Goal: Task Accomplishment & Management: Complete application form

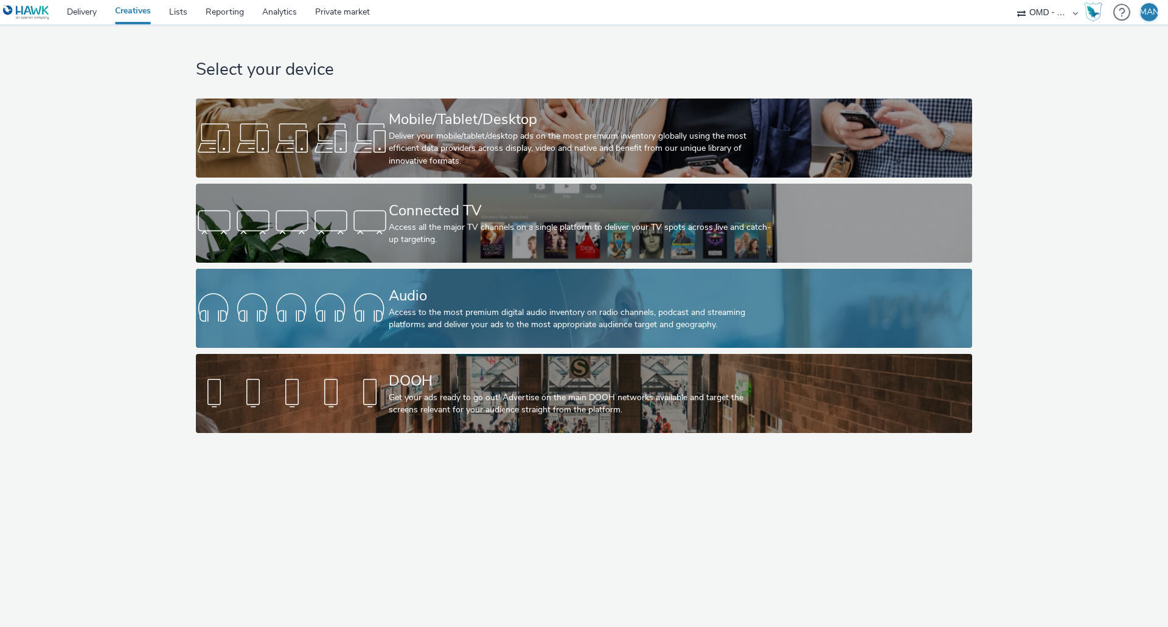
click at [541, 318] on div "Access to the most premium digital audio inventory on radio channels, podcast a…" at bounding box center [582, 319] width 386 height 25
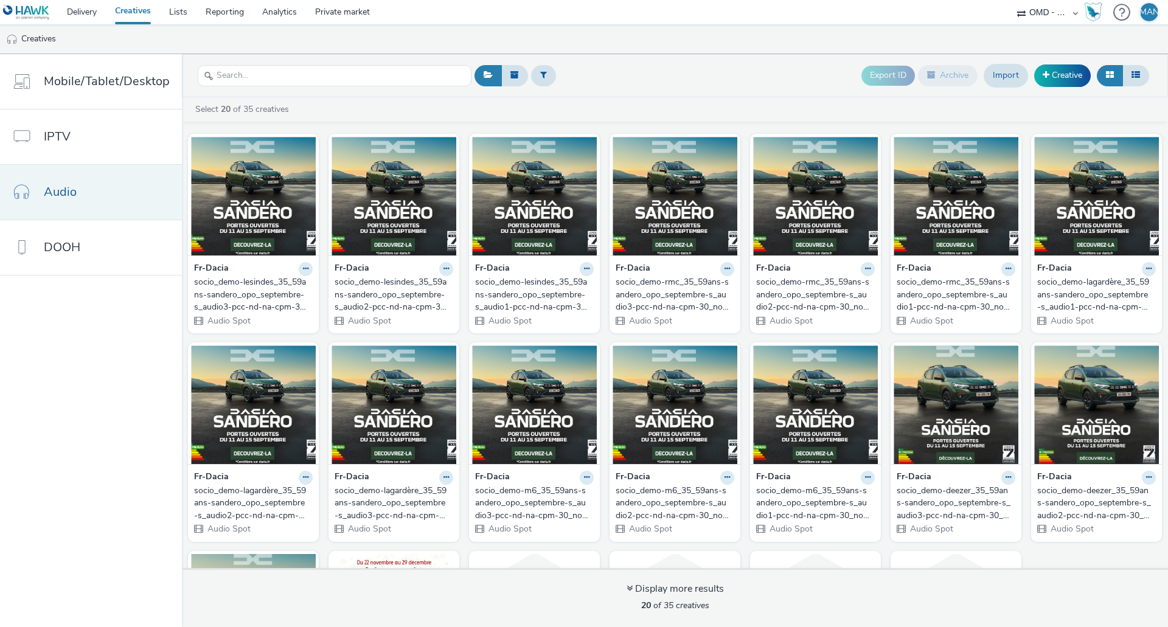
click at [136, 198] on link "Audio" at bounding box center [91, 192] width 182 height 55
click at [1071, 74] on link "Creative" at bounding box center [1062, 75] width 57 height 22
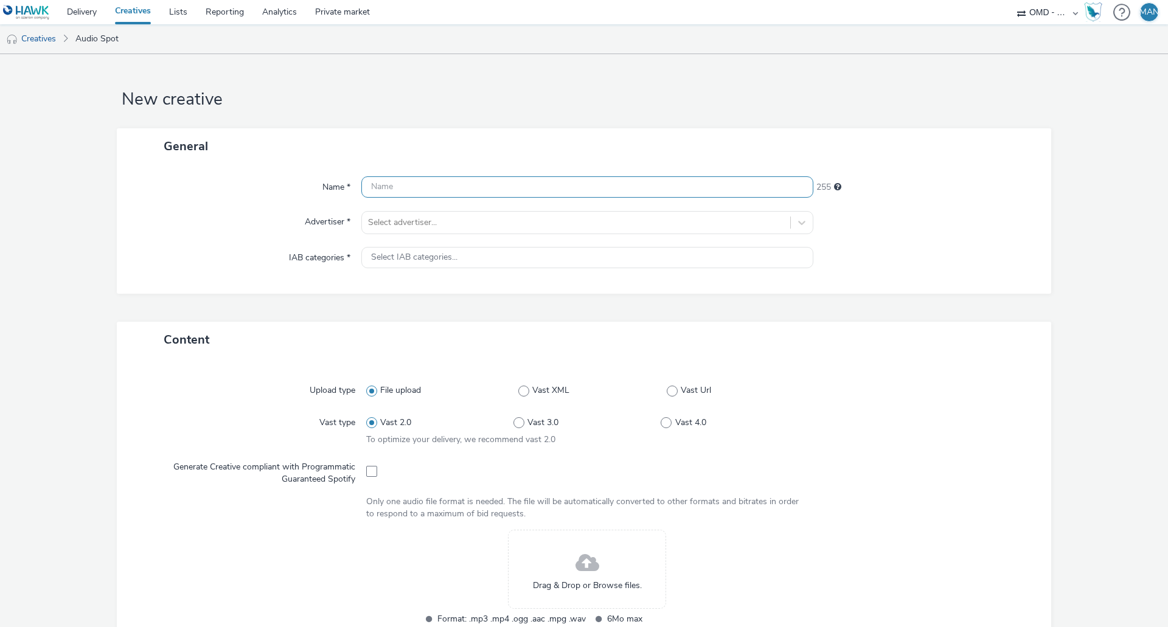
click at [459, 184] on input "text" at bounding box center [587, 186] width 452 height 21
click at [398, 190] on input "text" at bounding box center [587, 186] width 452 height 21
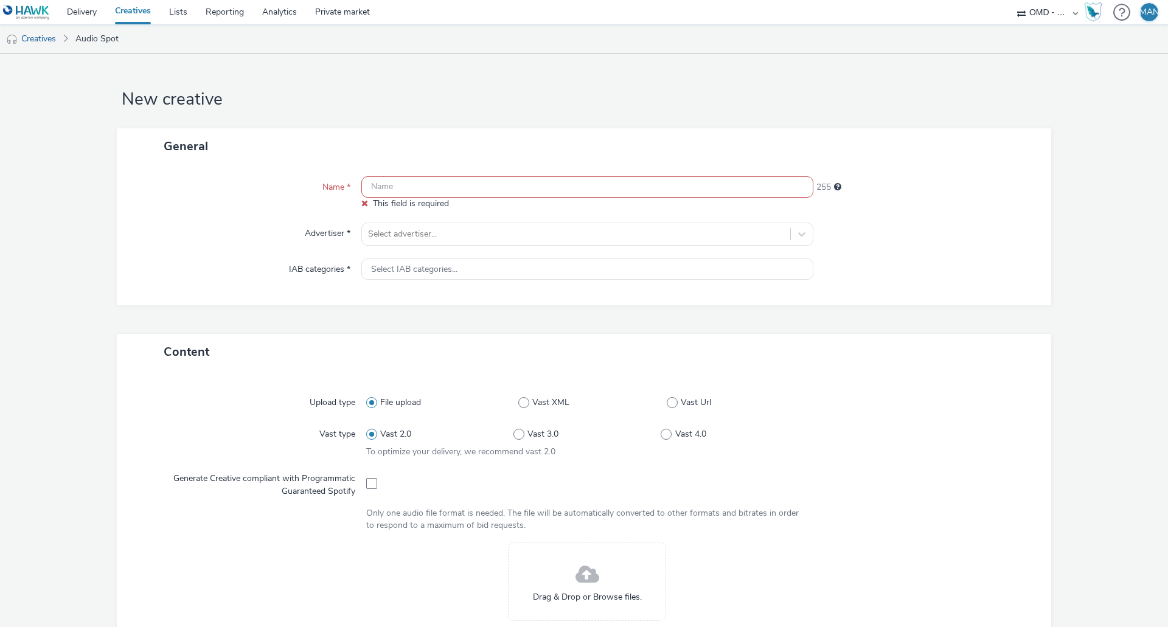
click at [417, 183] on input "text" at bounding box center [587, 186] width 452 height 21
paste input "socio_demo-spotify_35_59ans-duster_opo_septembre-s_audio-pcc-nd-na-cpm-30_no_sk…"
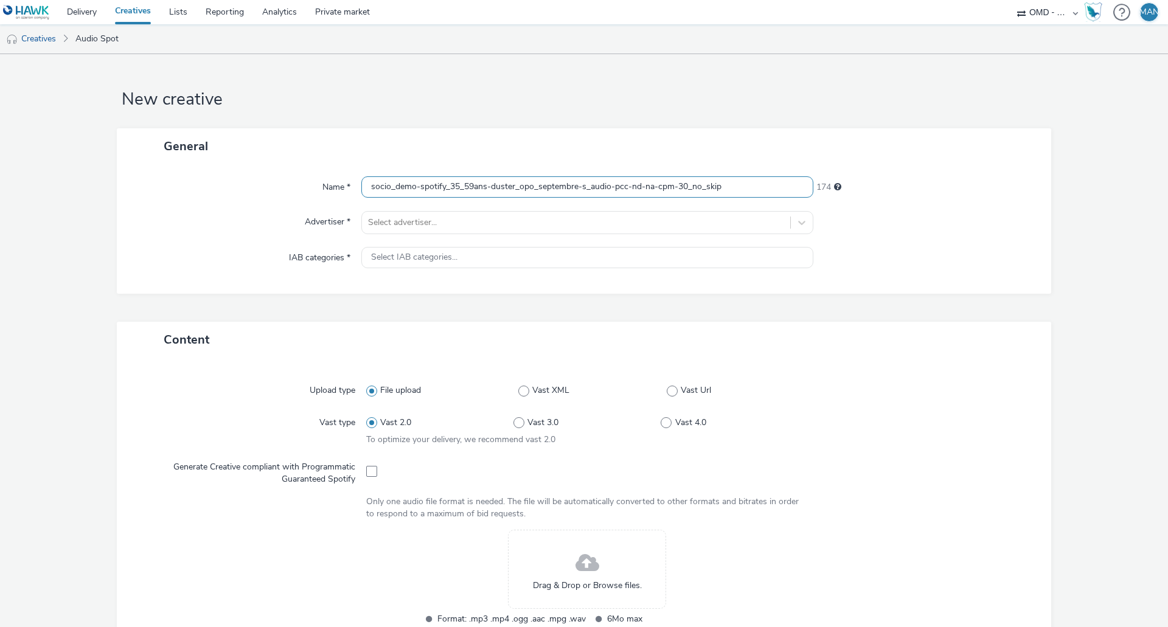
click at [524, 184] on input "socio_demo-spotify_35_59ans-duster_opo_septembre-s_audio-pcc-nd-na-cpm-30_no_sk…" at bounding box center [587, 186] width 452 height 21
paste input "deezer"
type input "socio_demo-deezer_35_59ans-duster_opo_septembre-s_audio-pcc-nd-na-cpm-30_no_skip"
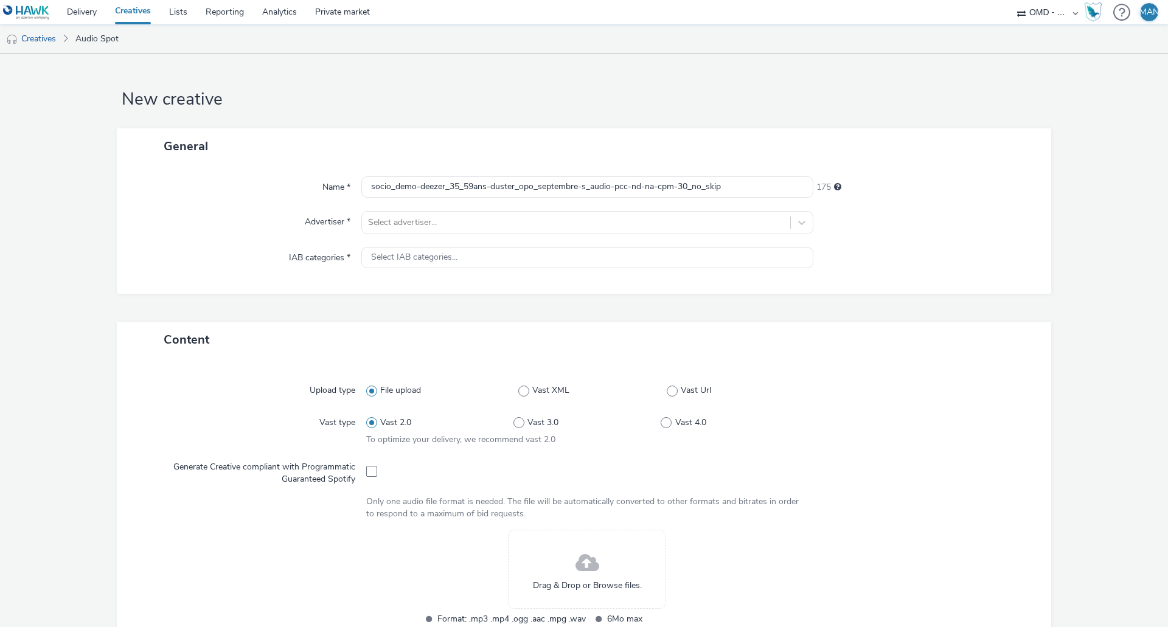
click at [882, 243] on div "Name * socio_demo-deezer_35_59ans-duster_opo_septembre-s_audio-pcc-nd-na-cpm-30…" at bounding box center [584, 229] width 934 height 130
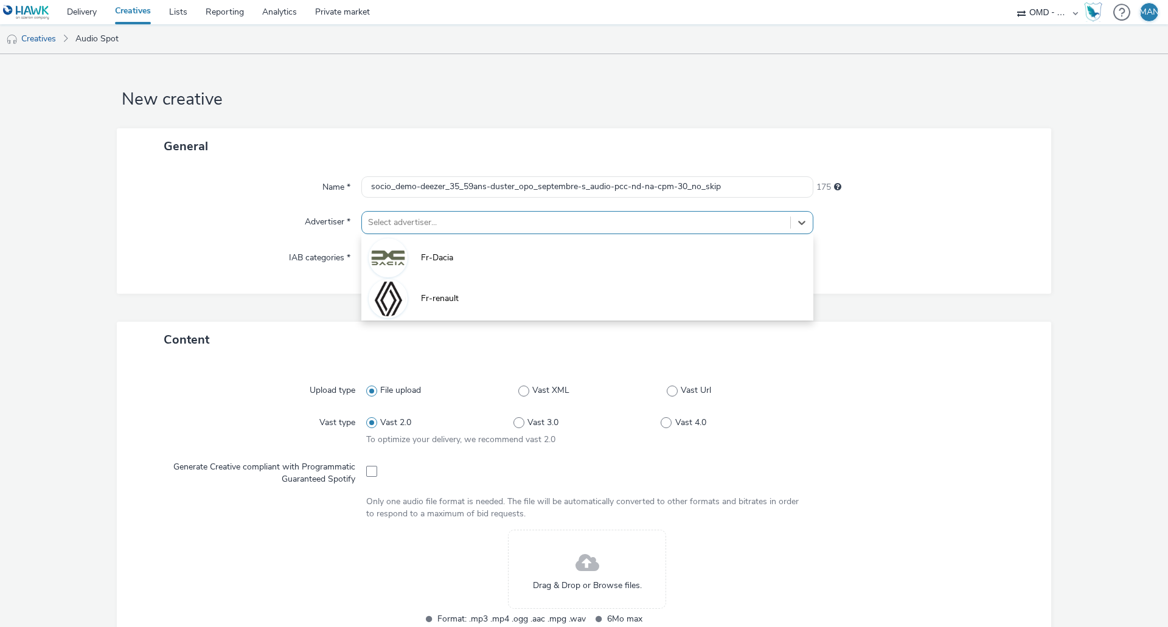
click at [654, 226] on div at bounding box center [576, 222] width 416 height 15
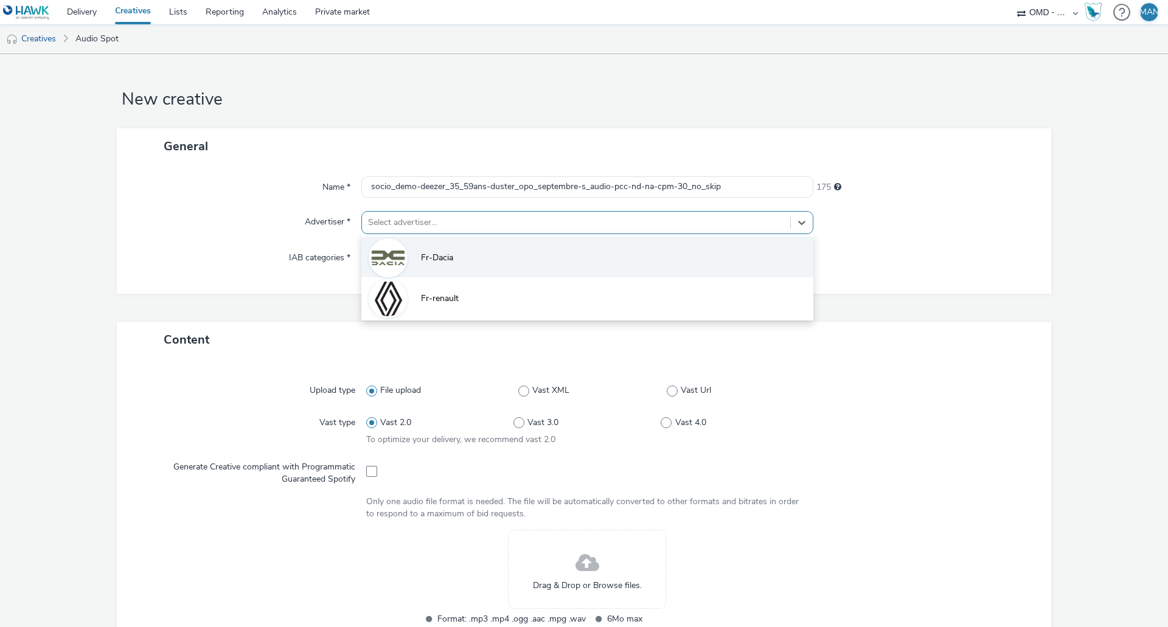
click at [536, 261] on li "Fr-Dacia" at bounding box center [587, 257] width 452 height 41
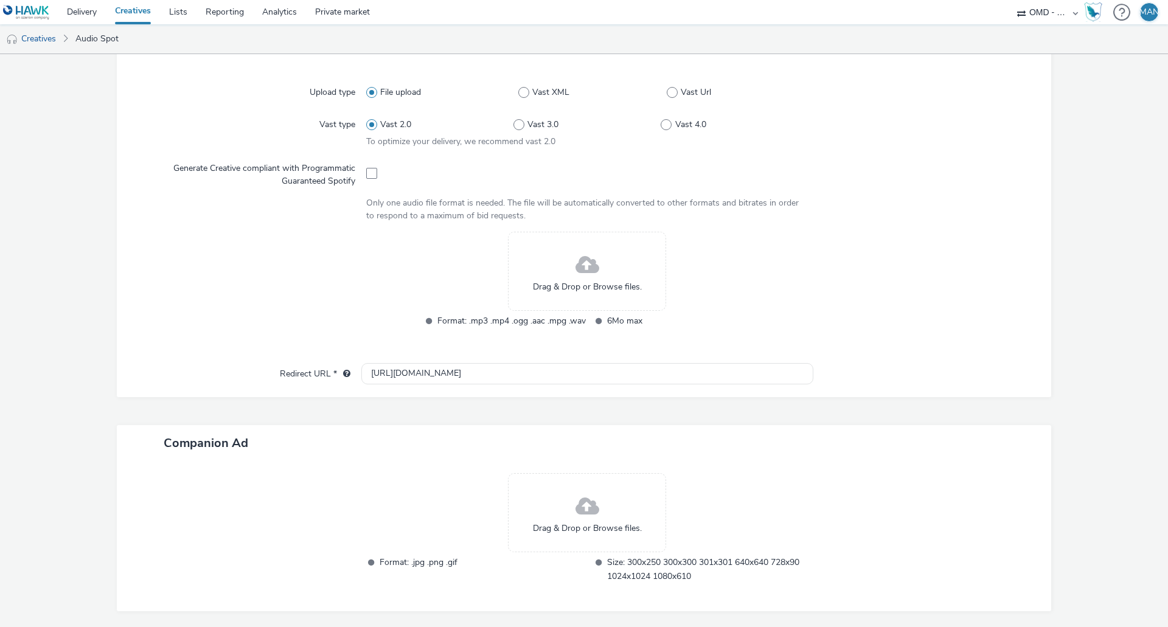
scroll to position [349, 0]
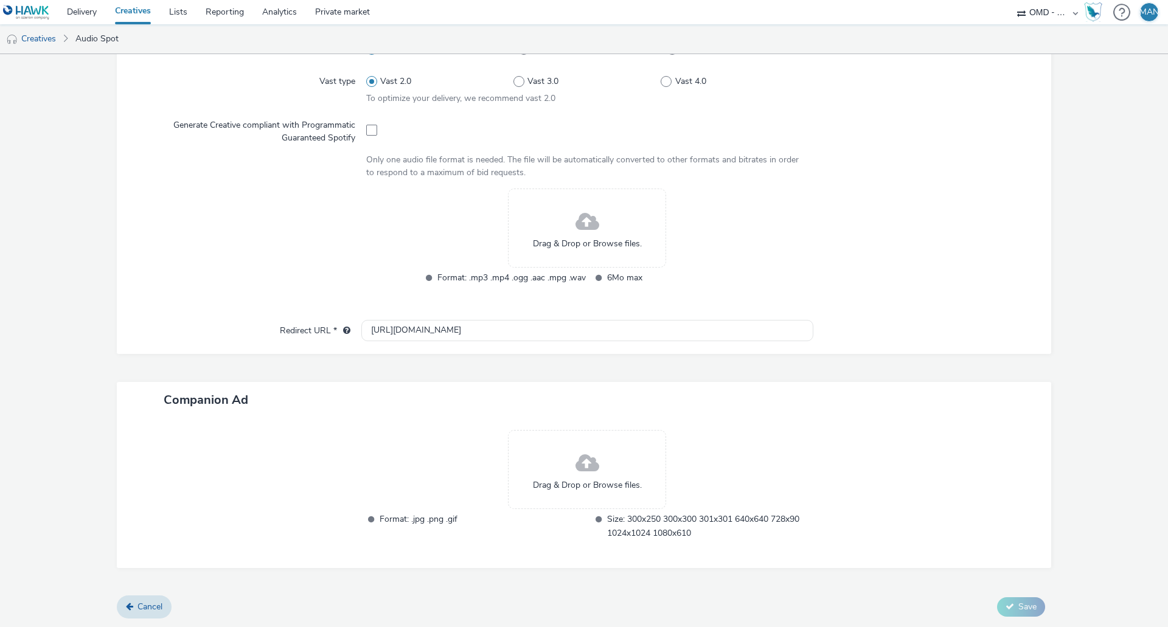
click at [575, 229] on span at bounding box center [587, 222] width 24 height 32
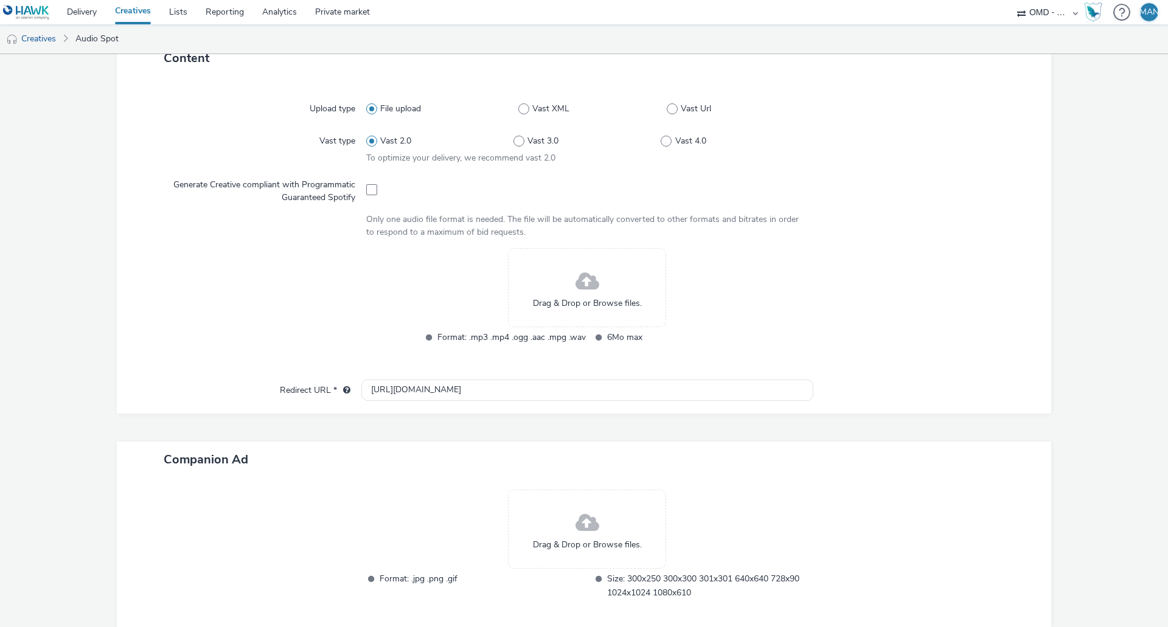
scroll to position [304, 0]
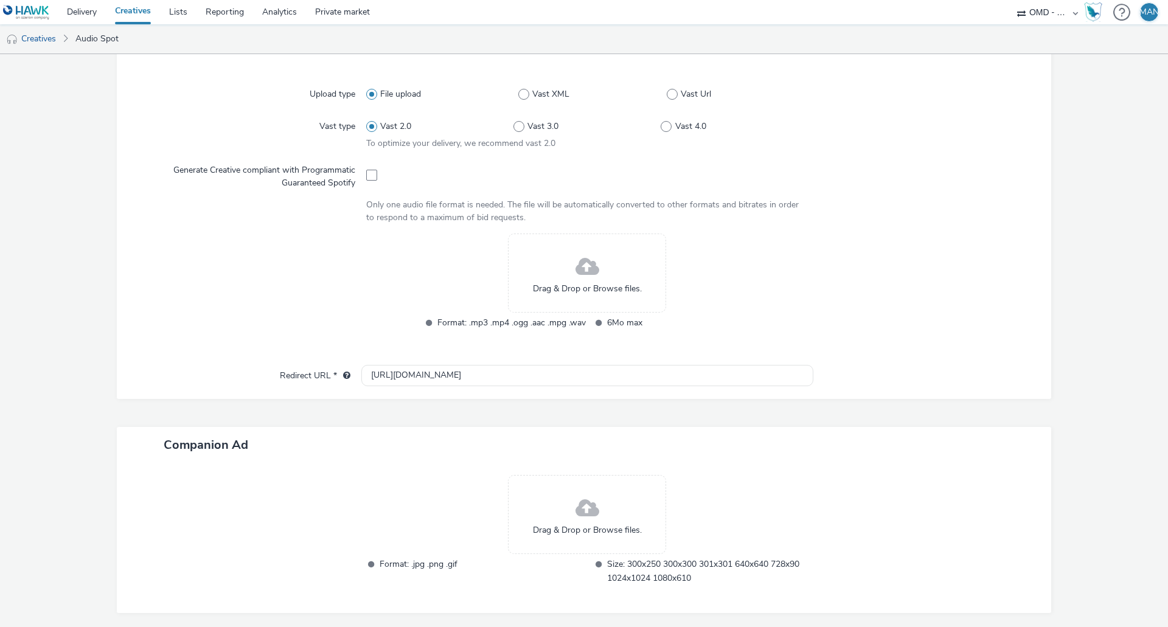
click at [558, 274] on div "Drag & Drop or Browse files." at bounding box center [587, 273] width 158 height 79
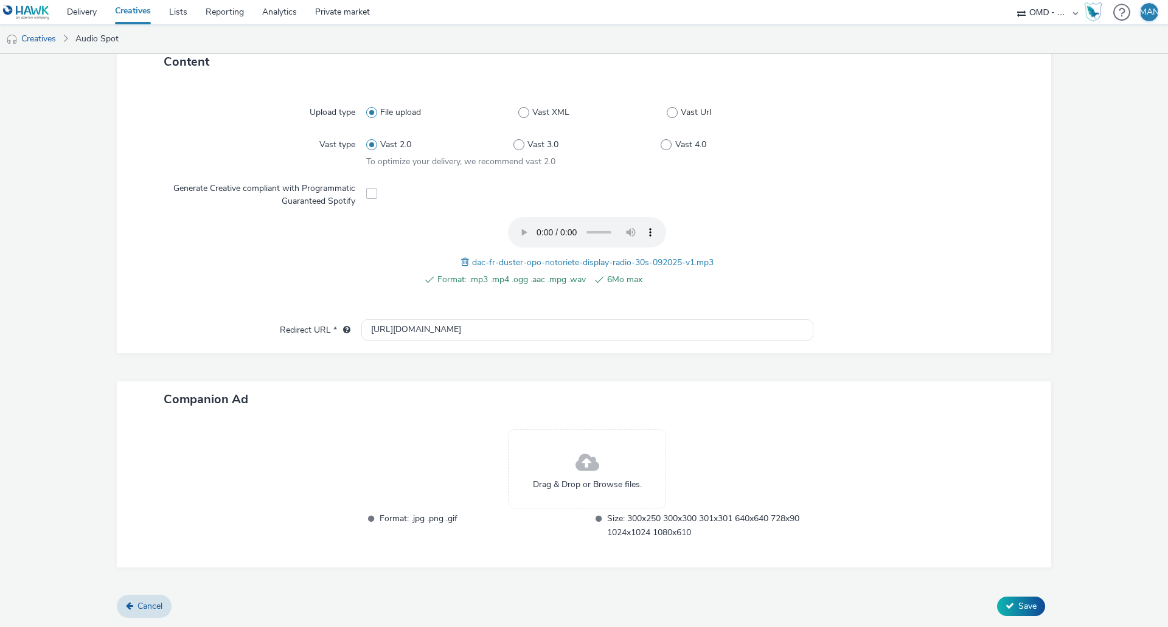
scroll to position [285, 0]
click at [529, 327] on input "http://www.dacia.fr" at bounding box center [587, 330] width 452 height 21
paste input "https://ad.doubleclick.net/ddm/trackclk/N5648.5731497PROGIN-HAWKS0/B34026243.42…"
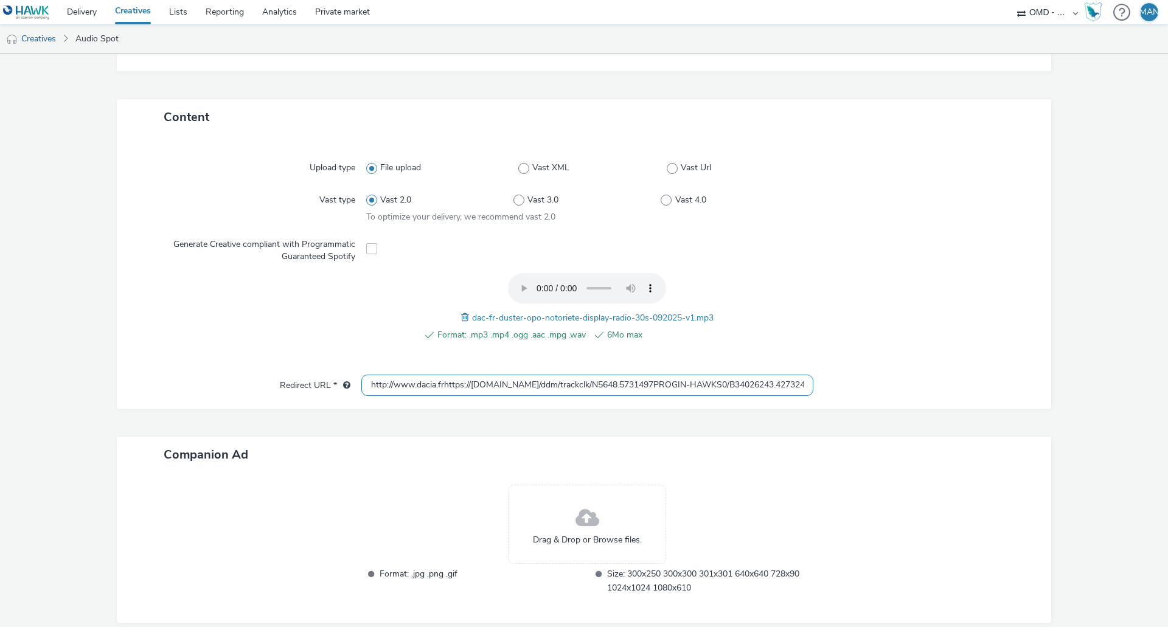
scroll to position [304, 0]
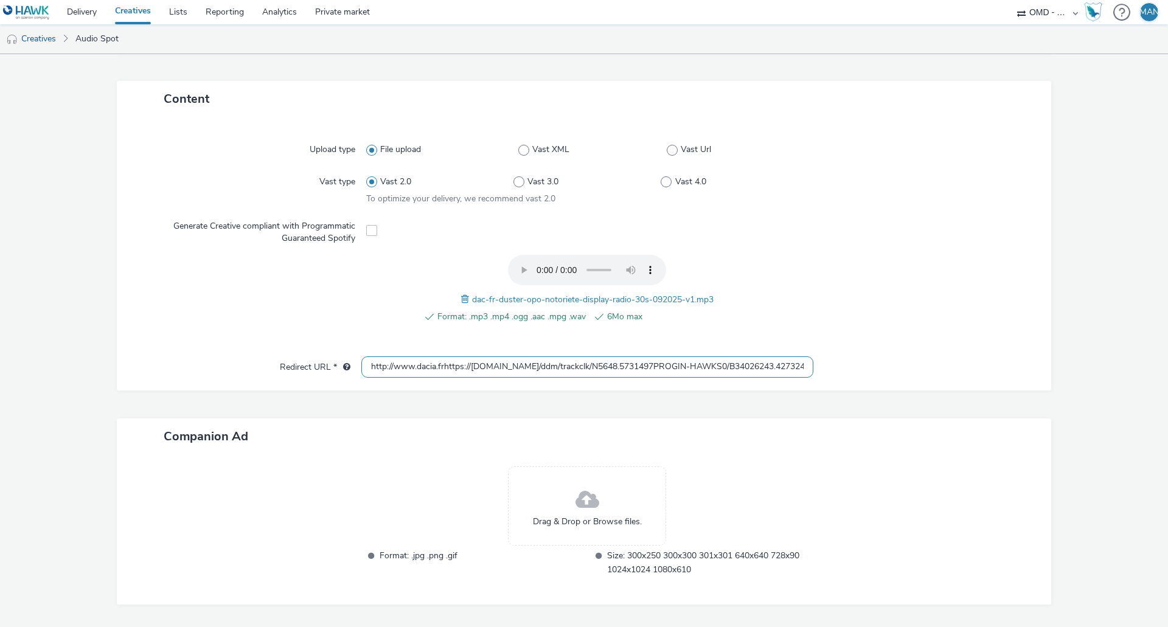
drag, startPoint x: 485, startPoint y: 366, endPoint x: 305, endPoint y: 369, distance: 180.1
click at [305, 369] on div "Redirect URL * http://www.dacia.frhttps://ad.doubleclick.net/ddm/trackclk/N5648…" at bounding box center [584, 367] width 910 height 22
click at [532, 408] on div "Content Upload type File upload Vast XML Vast Url Vast type Vast 2.0 Vast 3.0 V…" at bounding box center [584, 357] width 934 height 552
click at [527, 364] on input "http://www.dacia.frhttps://ad.doubleclick.net/ddm/trackclk/N5648.5731497PROGIN-…" at bounding box center [587, 366] width 452 height 21
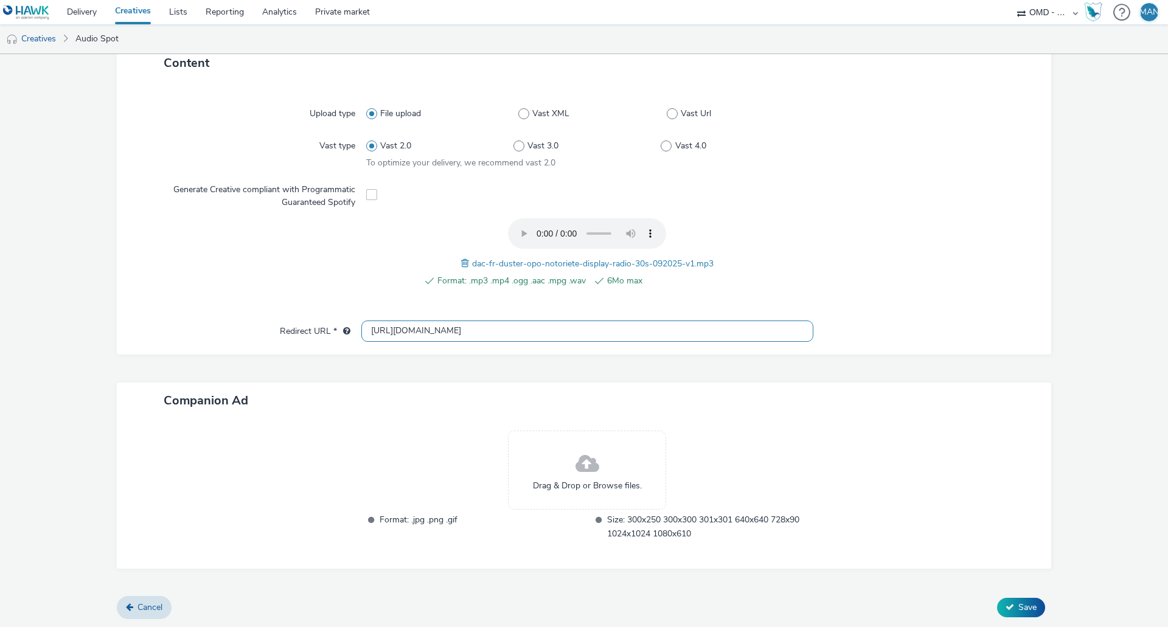
scroll to position [285, 0]
click at [597, 474] on div "Drag & Drop or Browse files." at bounding box center [587, 469] width 158 height 79
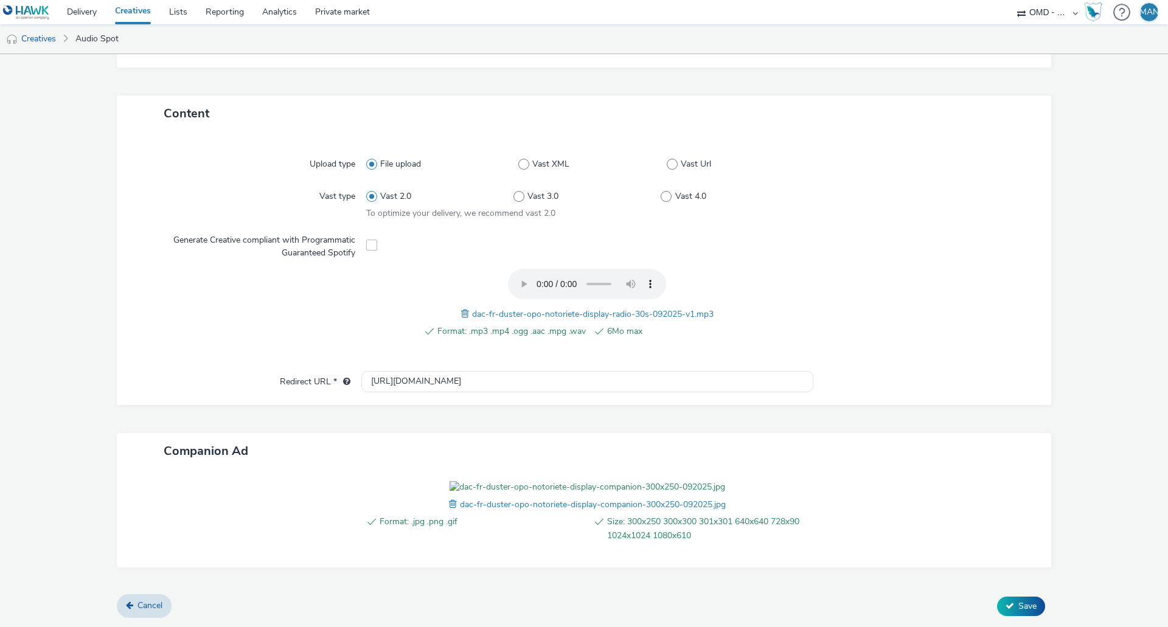
scroll to position [304, 0]
click at [957, 481] on div at bounding box center [926, 518] width 226 height 74
click at [460, 371] on input "[URL][DOMAIN_NAME]" at bounding box center [587, 381] width 452 height 21
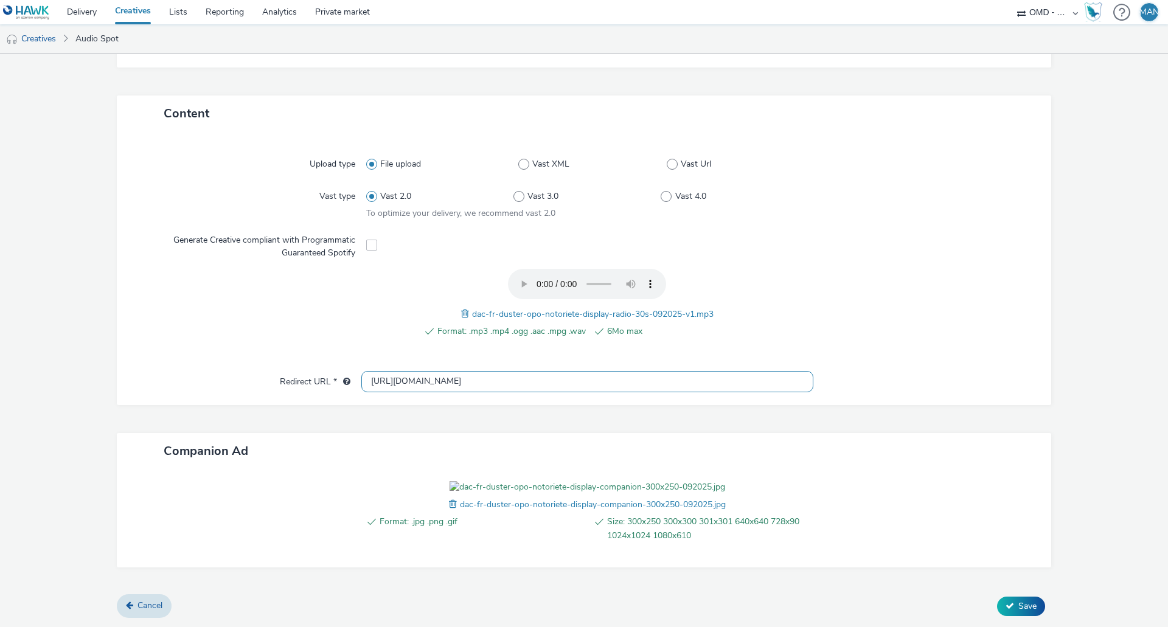
paste input "s://[DOMAIN_NAME][URL]"
type input "[URL][DOMAIN_NAME]"
click at [863, 356] on div "Content Upload type File upload Vast XML Vast Url Vast type Vast 2.0 Vast 3.0 V…" at bounding box center [584, 345] width 934 height 500
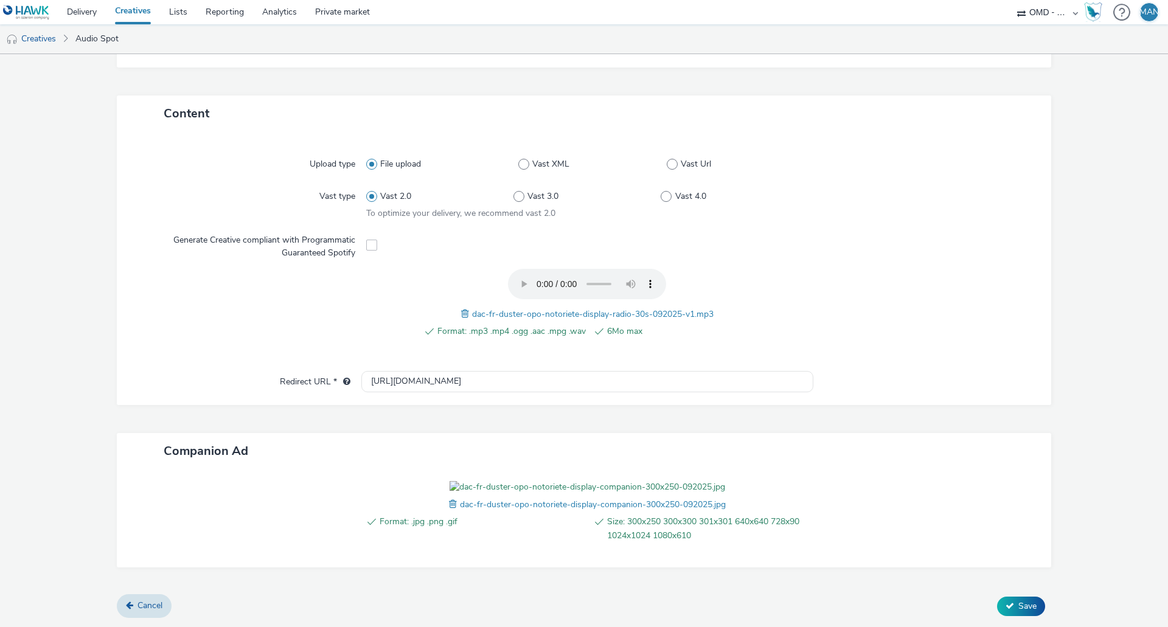
scroll to position [304, 0]
click at [1009, 608] on button "Save" at bounding box center [1021, 606] width 48 height 19
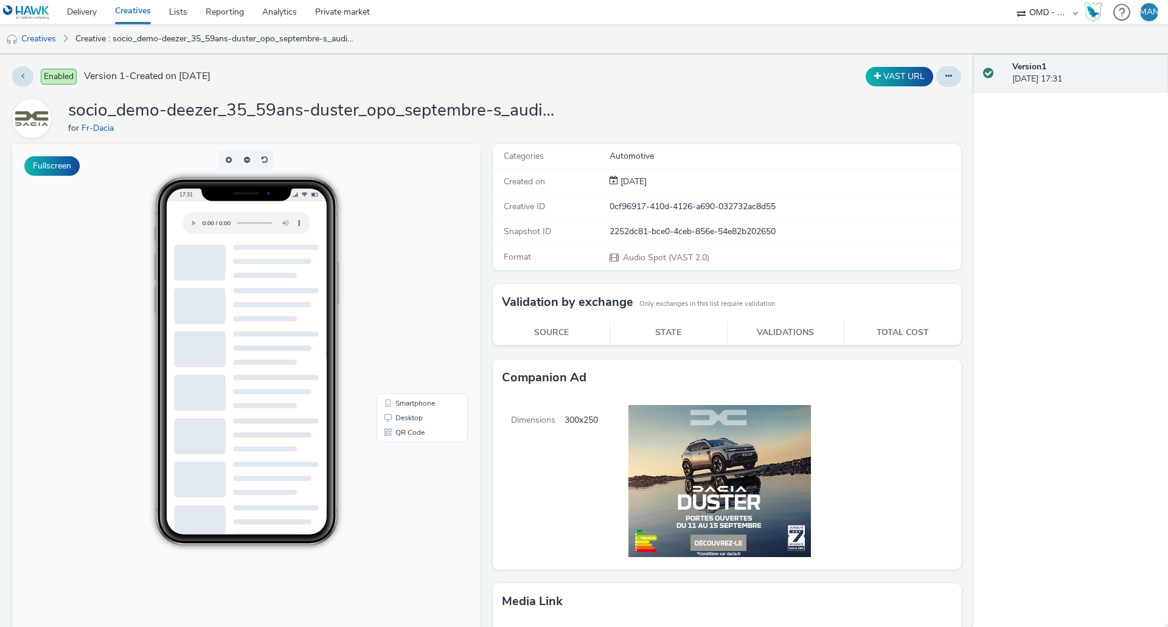
click at [656, 88] on div "Enabled Version 1 - Created on 27 August 2025 VAST URL socio_demo-deezer_35_59a…" at bounding box center [486, 340] width 973 height 573
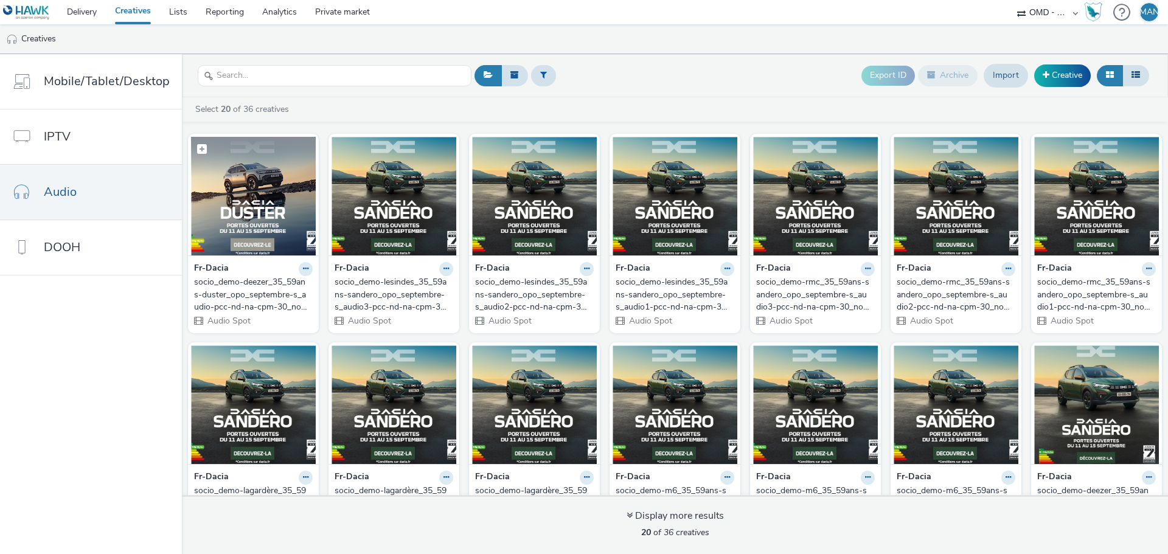
click at [232, 196] on img at bounding box center [253, 196] width 125 height 119
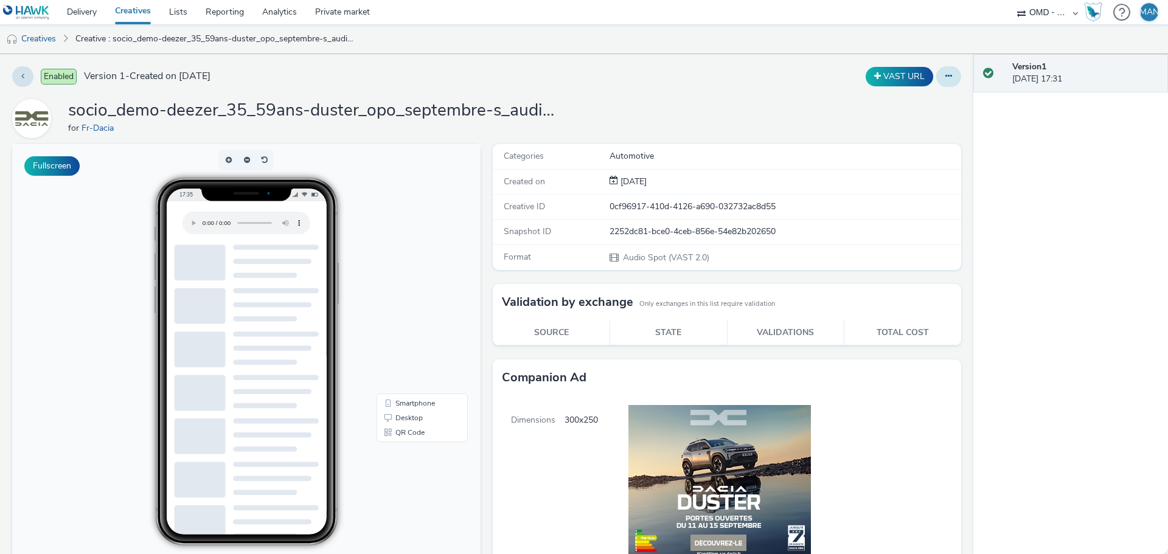
click at [943, 80] on button at bounding box center [948, 76] width 25 height 21
click at [887, 103] on link "Edit" at bounding box center [915, 101] width 91 height 24
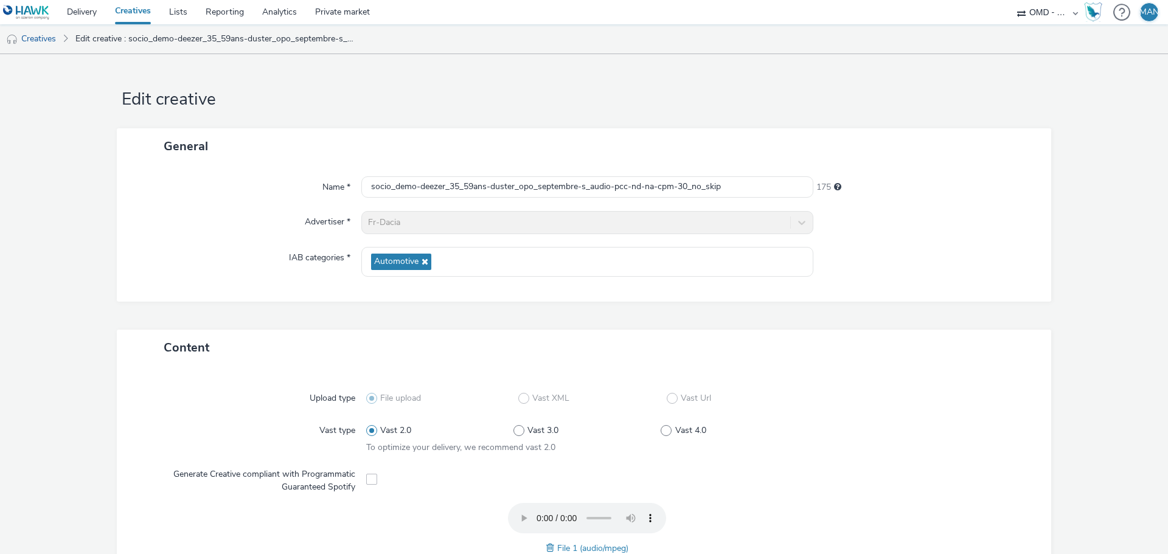
click at [509, 370] on div "Upload type File upload Vast XML Vast Url Vast type Vast 2.0 Vast 3.0 Vast 4.0 …" at bounding box center [584, 503] width 934 height 274
click at [741, 190] on input "socio_demo-deezer_35_59ans-duster_opo_septembre-s_audio-pcc-nd-na-cpm-30_no_skip" at bounding box center [587, 186] width 452 height 21
drag, startPoint x: 330, startPoint y: 15, endPoint x: 108, endPoint y: 103, distance: 238.9
click at [108, 103] on form "Edit creative General Name * socio_demo-deezer_35_59ans-duster_opo_septembre-s_…" at bounding box center [584, 457] width 1168 height 807
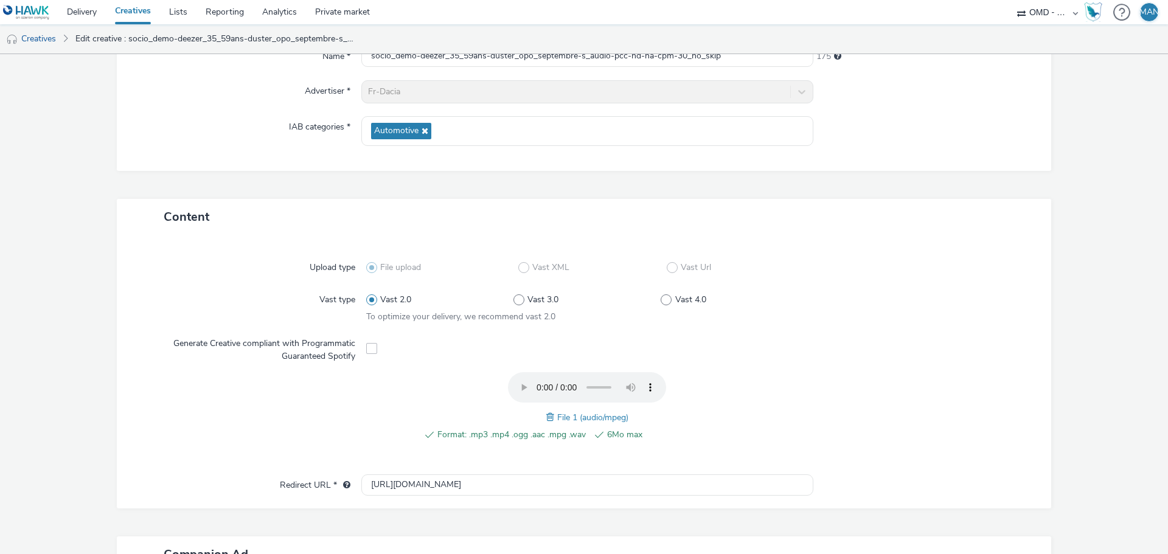
scroll to position [150, 0]
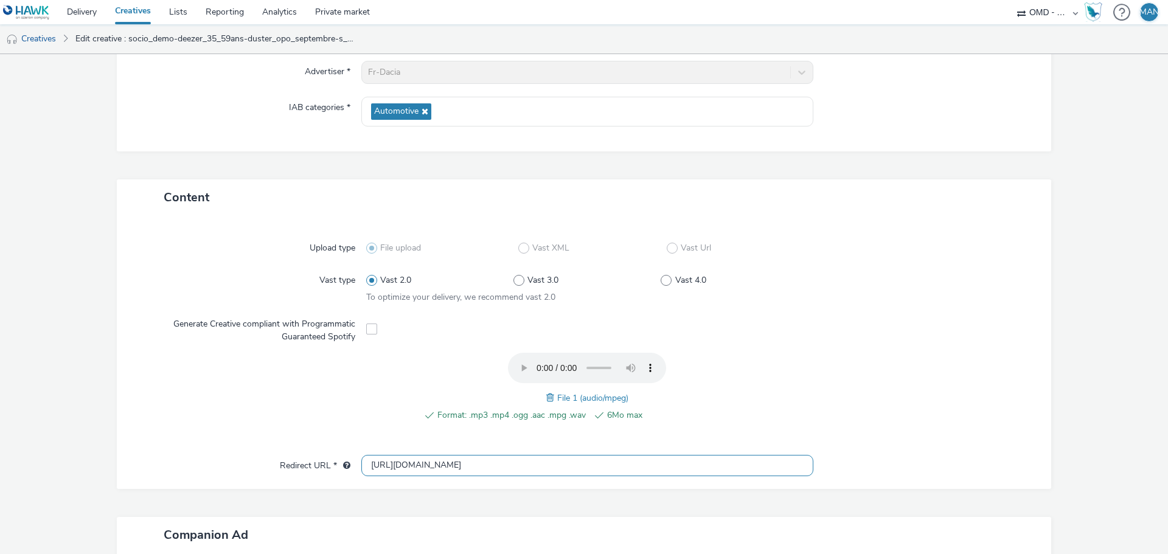
click at [459, 465] on input "[URL][DOMAIN_NAME]" at bounding box center [587, 465] width 452 height 21
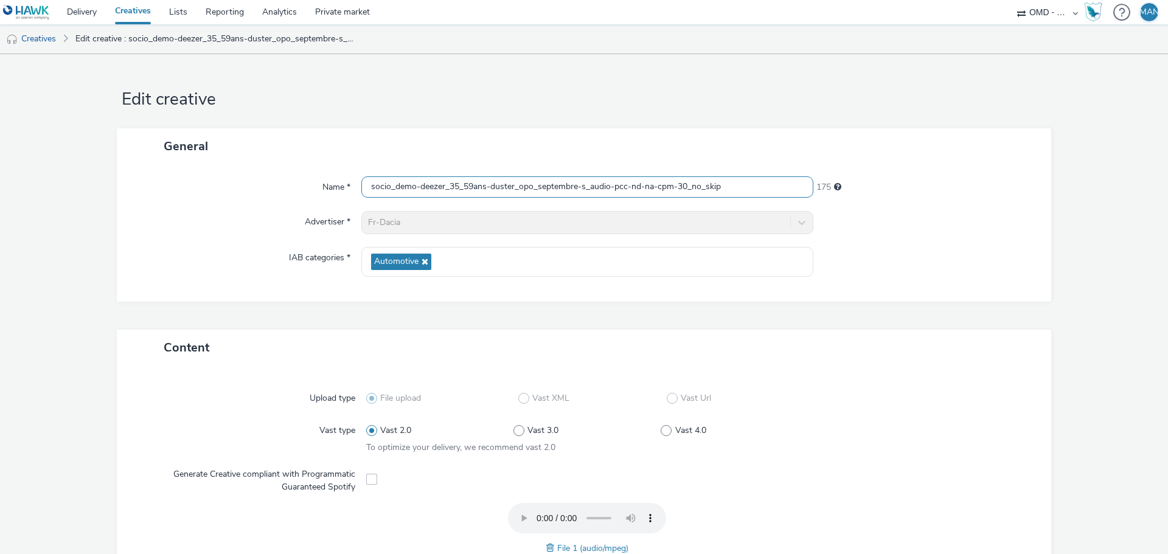
click at [750, 193] on input "socio_demo-deezer_35_59ans-duster_opo_septembre-s_audio-pcc-nd-na-cpm-30_no_skip" at bounding box center [587, 186] width 452 height 21
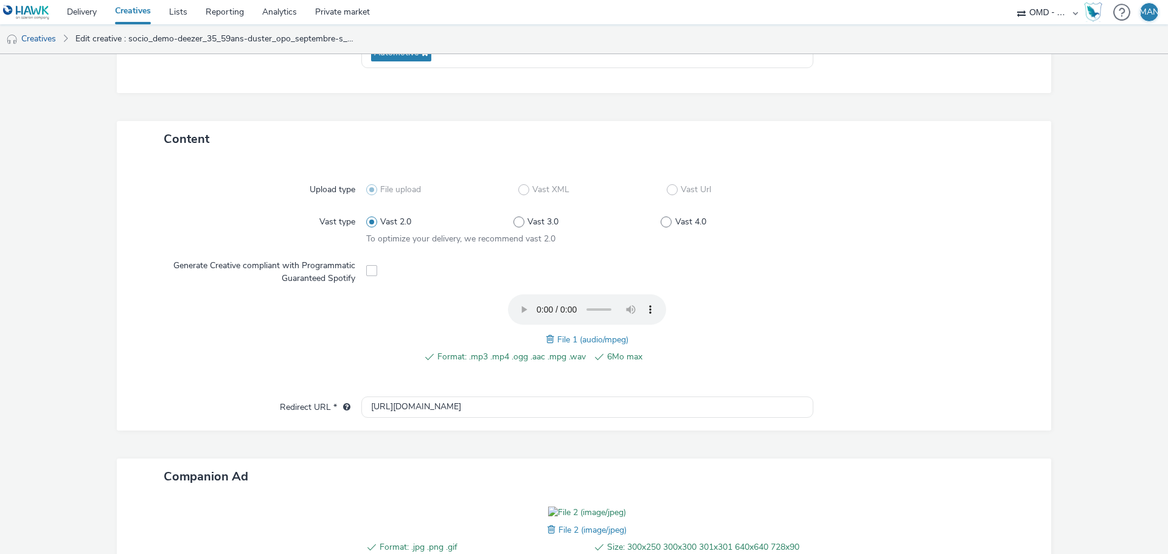
scroll to position [208, 0]
type input "socio_demo-deezer_35_59ans-duster_opo_septembre-s_audio-pcc-nd-na-cpm-30_no_ski…"
click at [137, 9] on link "Creatives" at bounding box center [133, 12] width 54 height 24
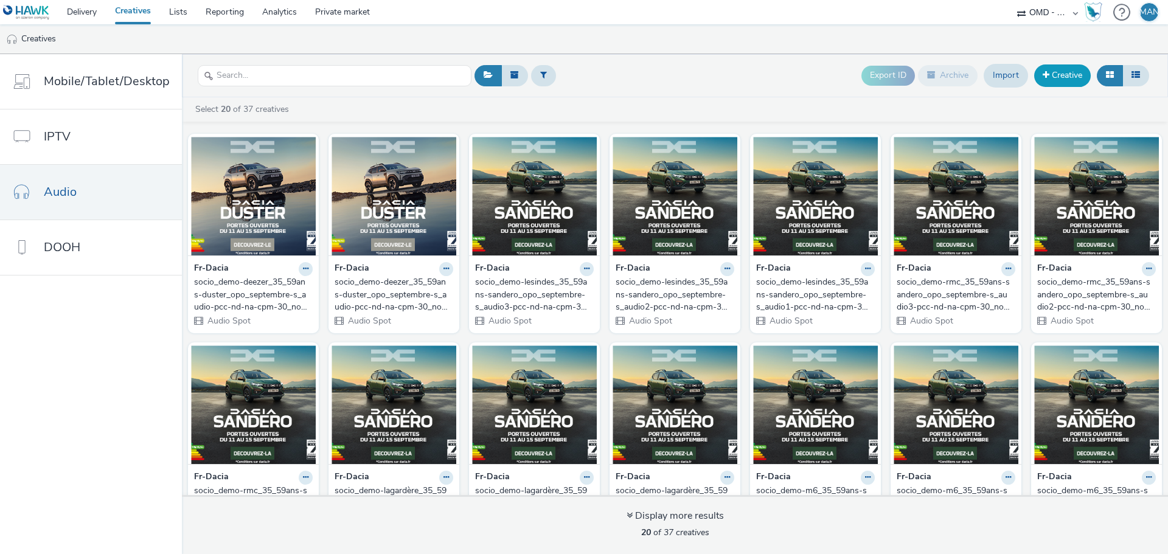
click at [1069, 83] on link "Creative" at bounding box center [1062, 75] width 57 height 22
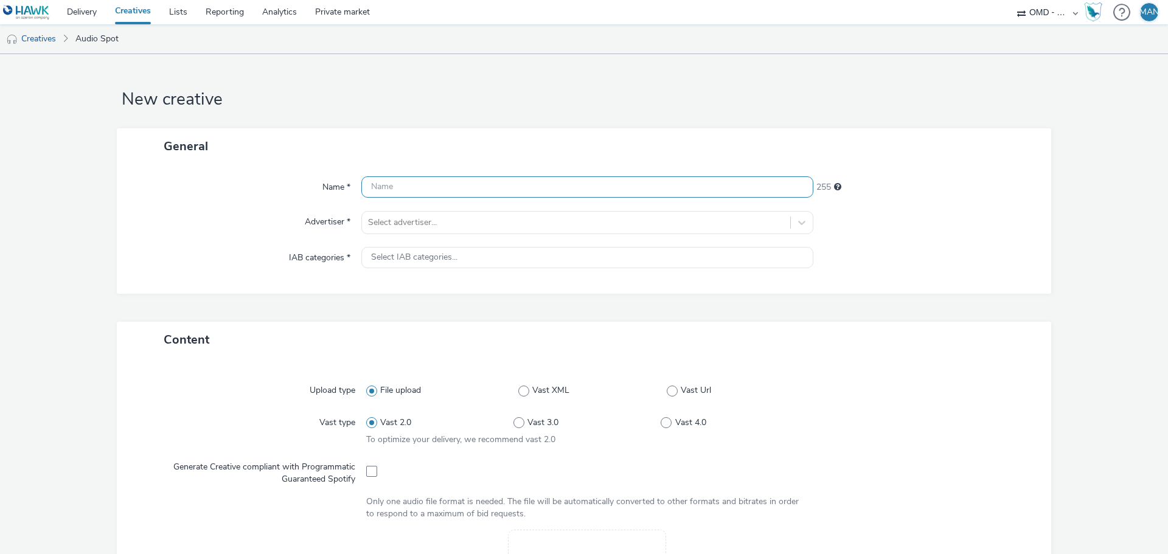
click at [432, 187] on input "text" at bounding box center [587, 186] width 452 height 21
paste input "socio_demo-deezer_35_59ans-duster_opo_septembre-s_audio-pcc-nd-na-cpm-30_no_skip"
type input "socio_demo-deezer_35_59ans-duster_opo_septembre-s_audio-pcc-nd-na-cpm-30_no_ski…"
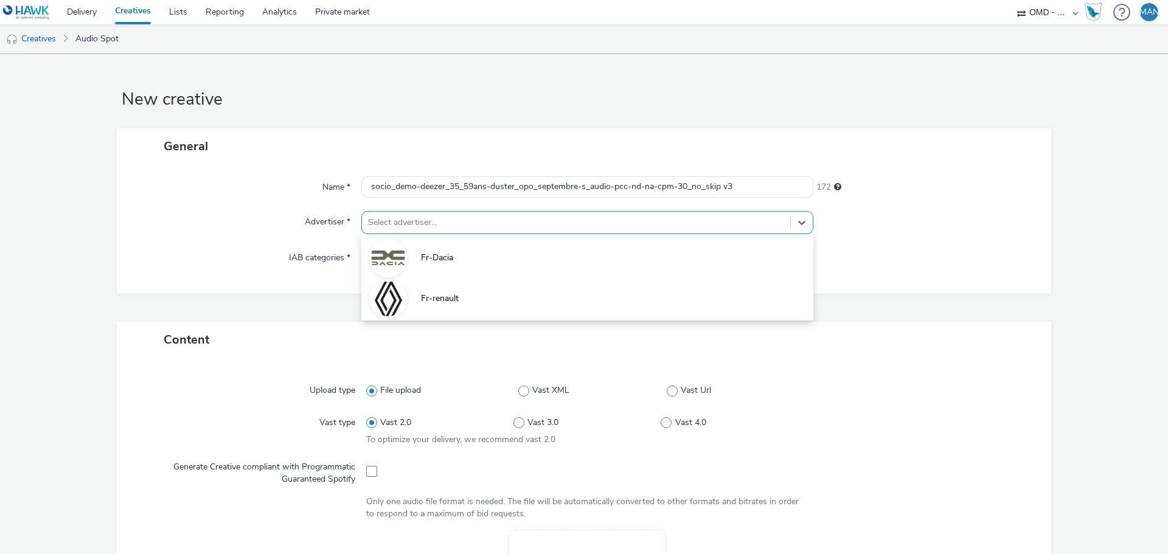
click at [547, 227] on div at bounding box center [576, 222] width 416 height 15
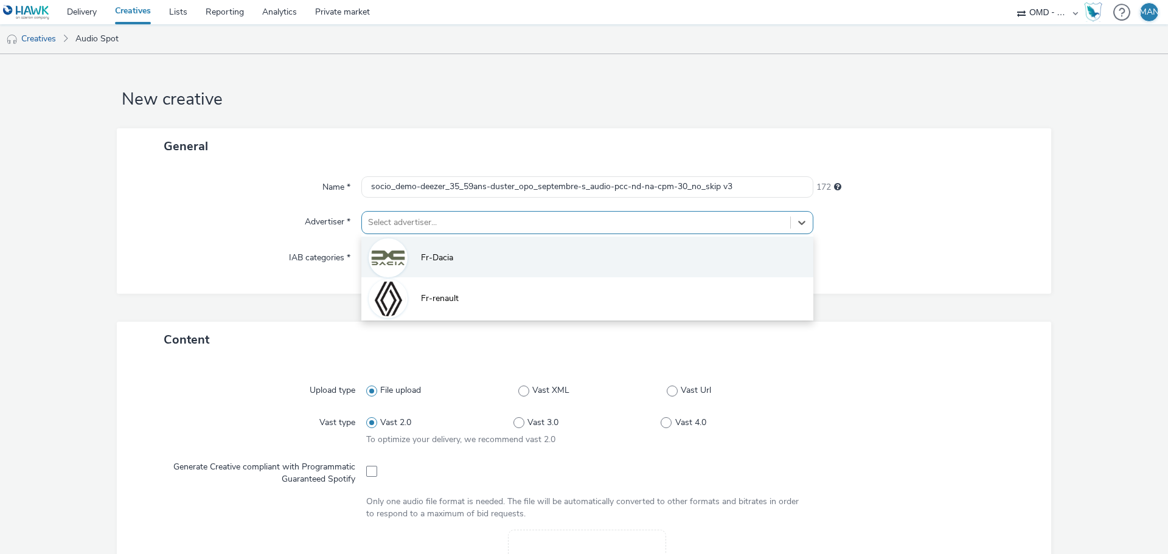
click at [530, 253] on li "Fr-Dacia" at bounding box center [587, 257] width 452 height 41
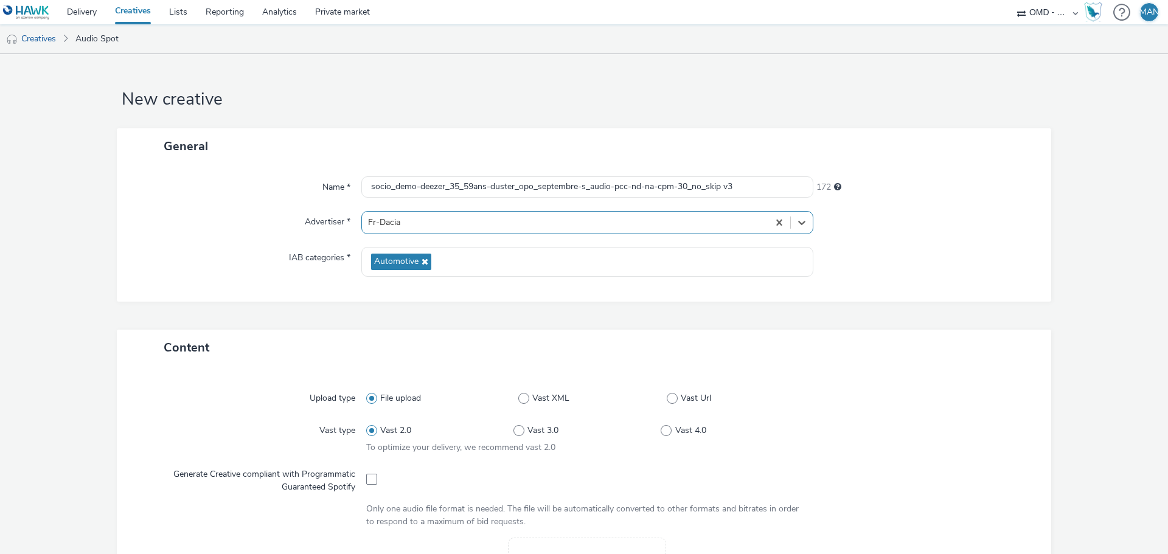
scroll to position [422, 0]
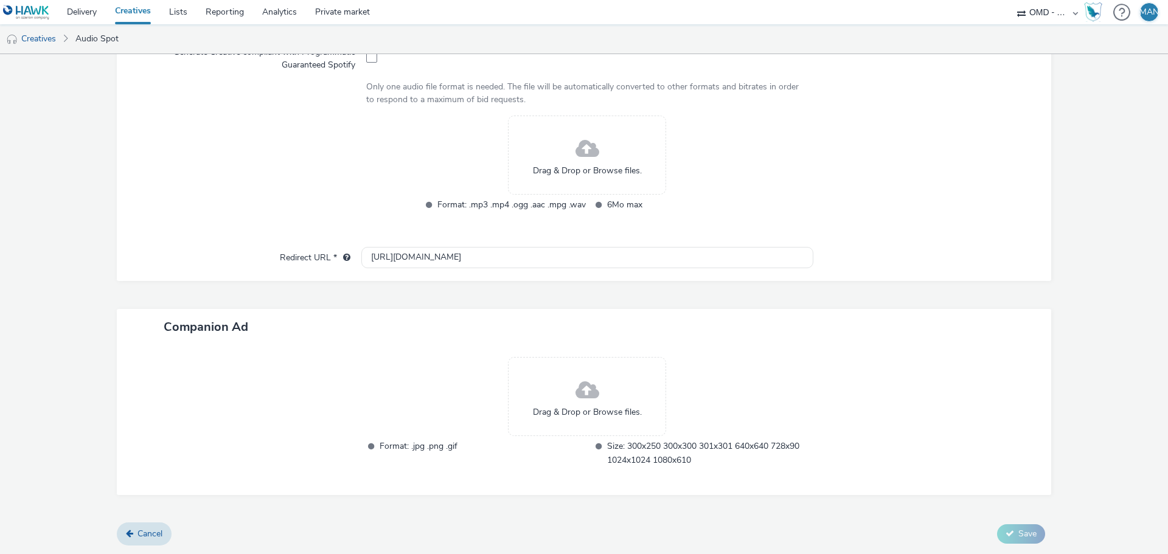
click at [578, 153] on span at bounding box center [587, 149] width 24 height 32
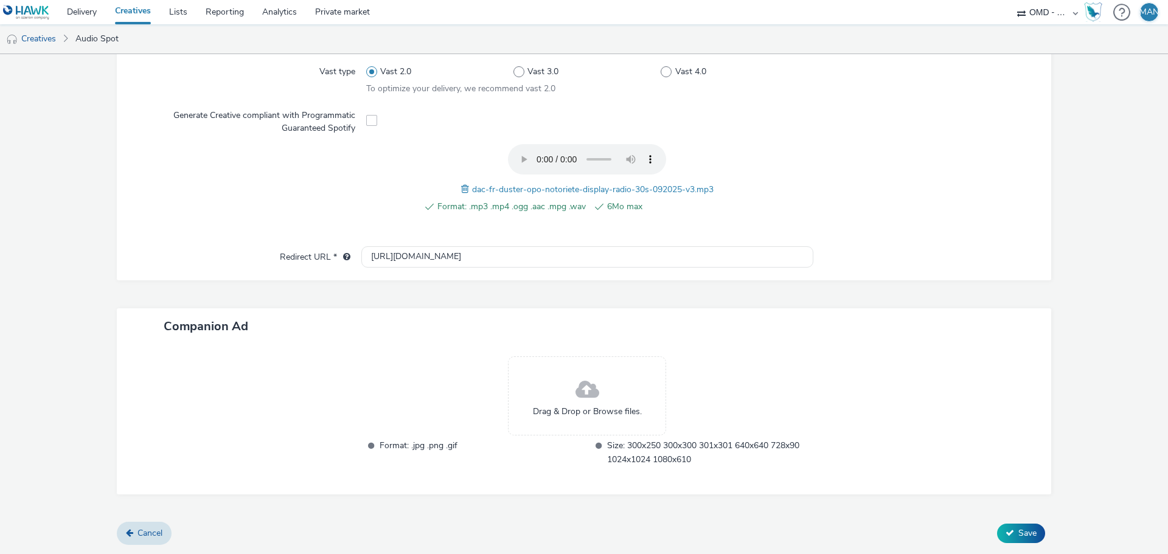
scroll to position [358, 0]
click at [480, 251] on input "[URL][DOMAIN_NAME]" at bounding box center [587, 257] width 452 height 21
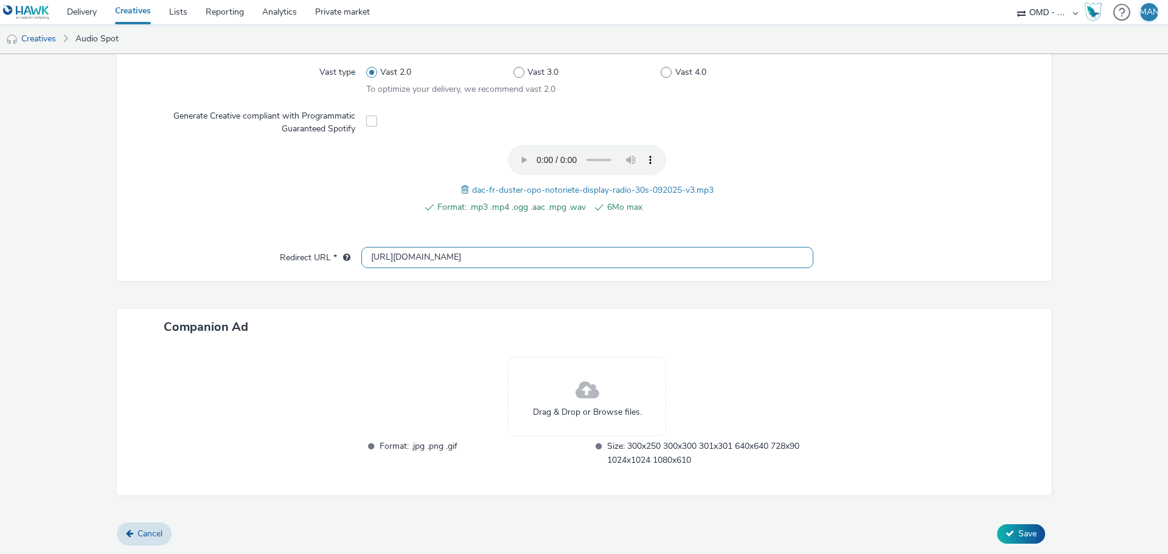
paste input "s://[DOMAIN_NAME][URL]"
type input "[URL][DOMAIN_NAME]"
click at [550, 391] on div "Drag & Drop or Browse files." at bounding box center [587, 396] width 158 height 79
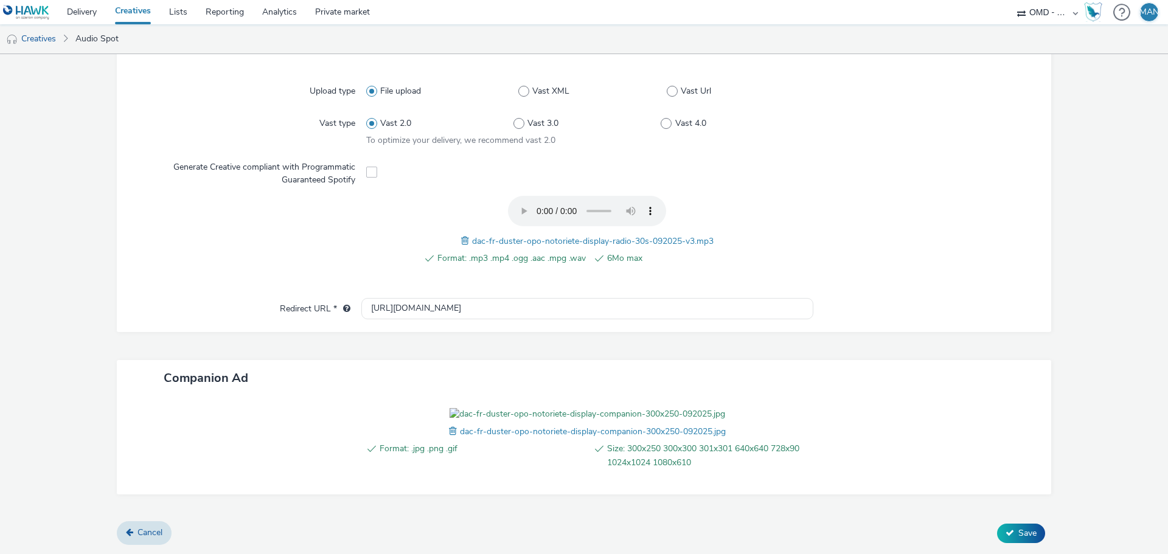
scroll to position [377, 0]
click at [1018, 534] on span "Save" at bounding box center [1027, 533] width 18 height 12
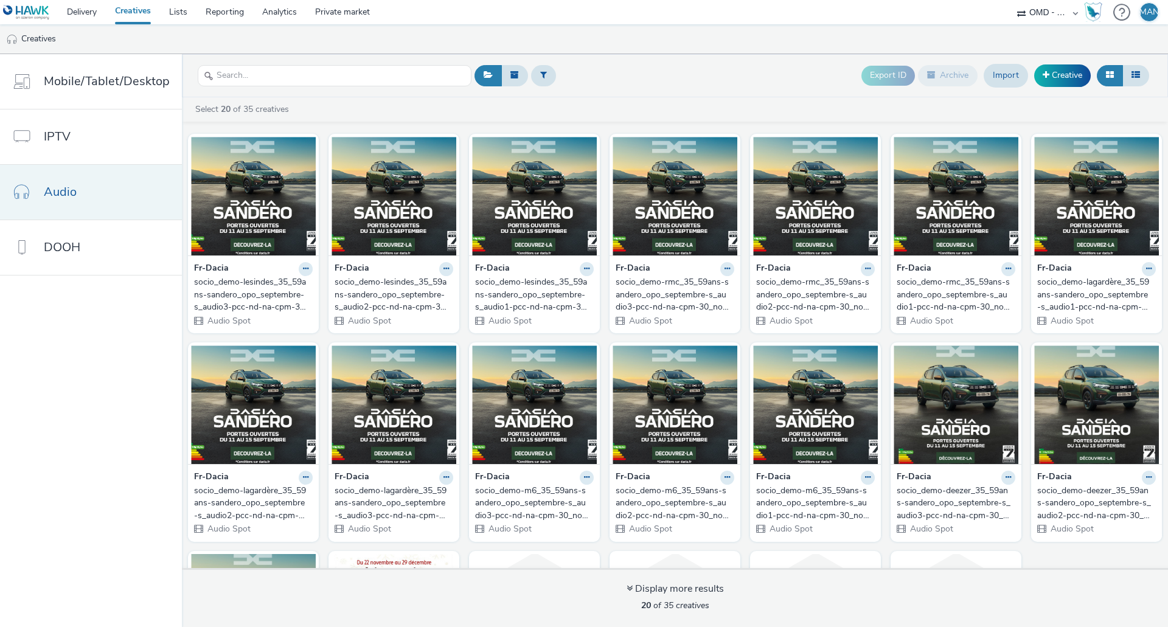
click at [130, 192] on link "Audio" at bounding box center [91, 192] width 182 height 55
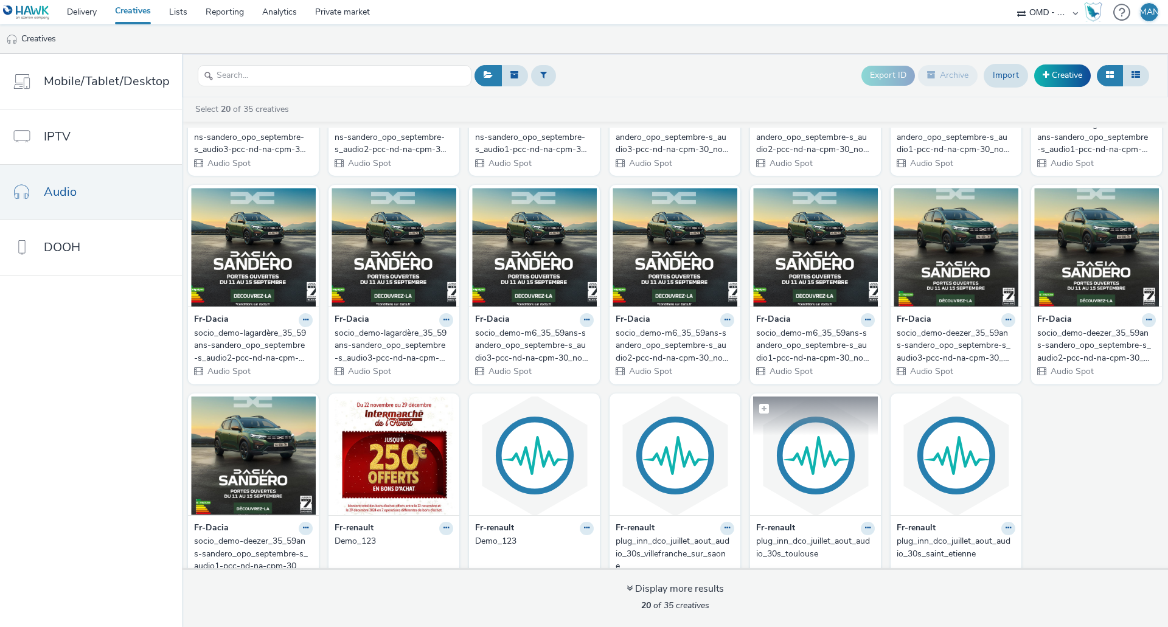
scroll to position [187, 0]
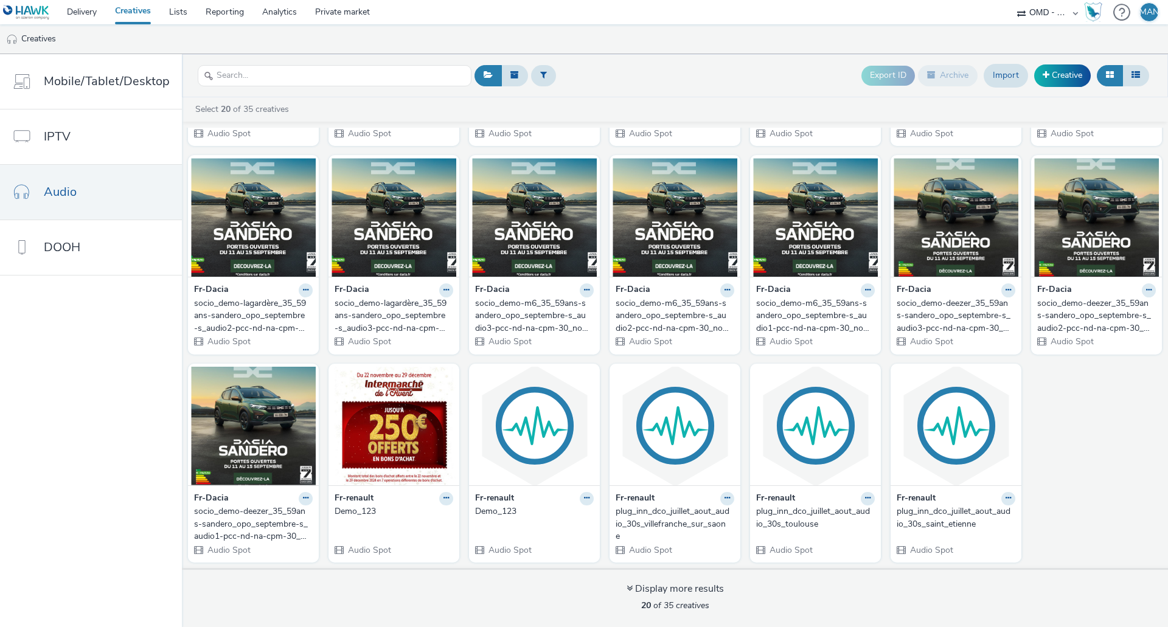
click at [954, 321] on div "socio_demo-deezer_35_59ans-sandero_opo_septembre-s_audio3-pcc-nd-na-cpm-30_no_s…" at bounding box center [954, 315] width 114 height 37
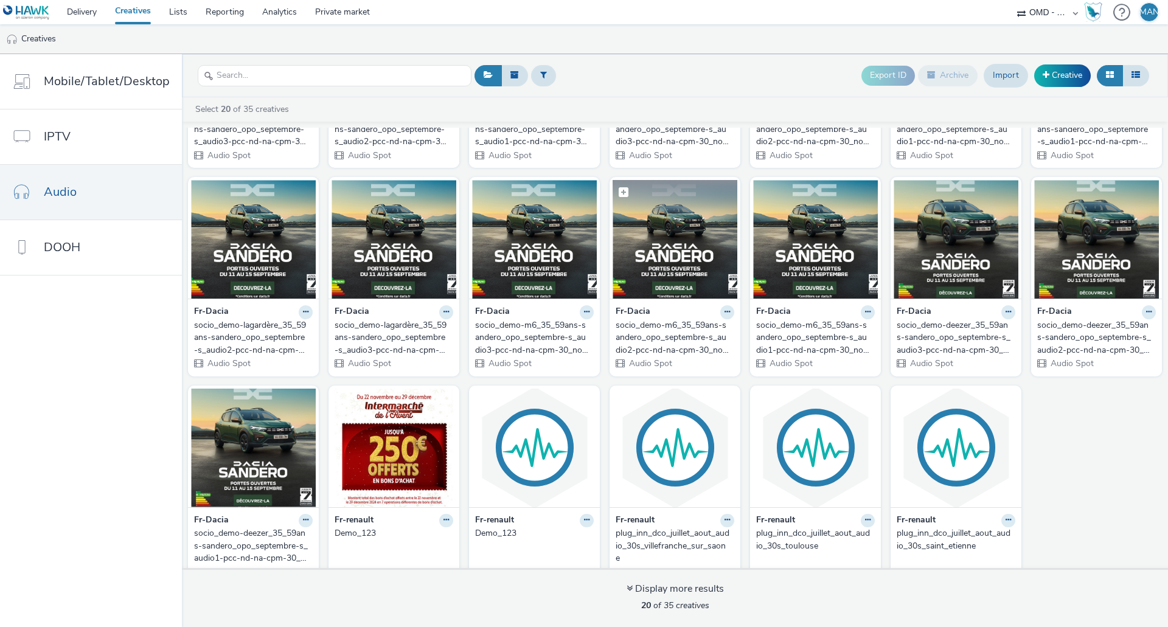
scroll to position [187, 0]
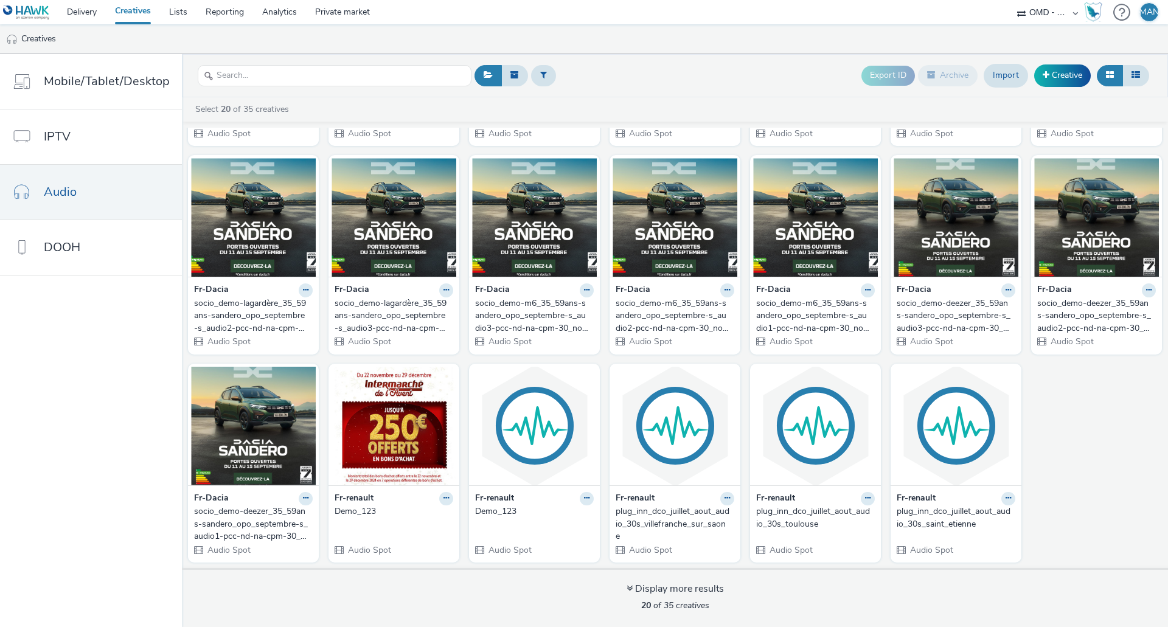
click at [949, 325] on div "socio_demo-deezer_35_59ans-sandero_opo_septembre-s_audio3-pcc-nd-na-cpm-30_no_s…" at bounding box center [954, 315] width 114 height 37
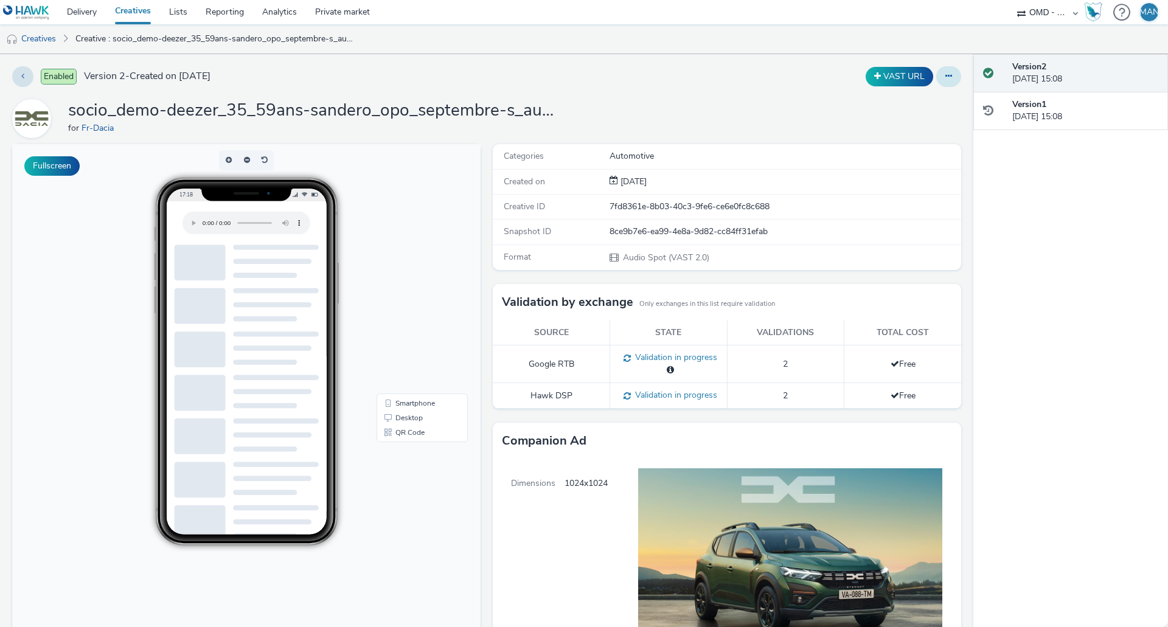
click at [936, 78] on button at bounding box center [948, 76] width 25 height 21
click at [911, 102] on link "Edit" at bounding box center [915, 101] width 91 height 24
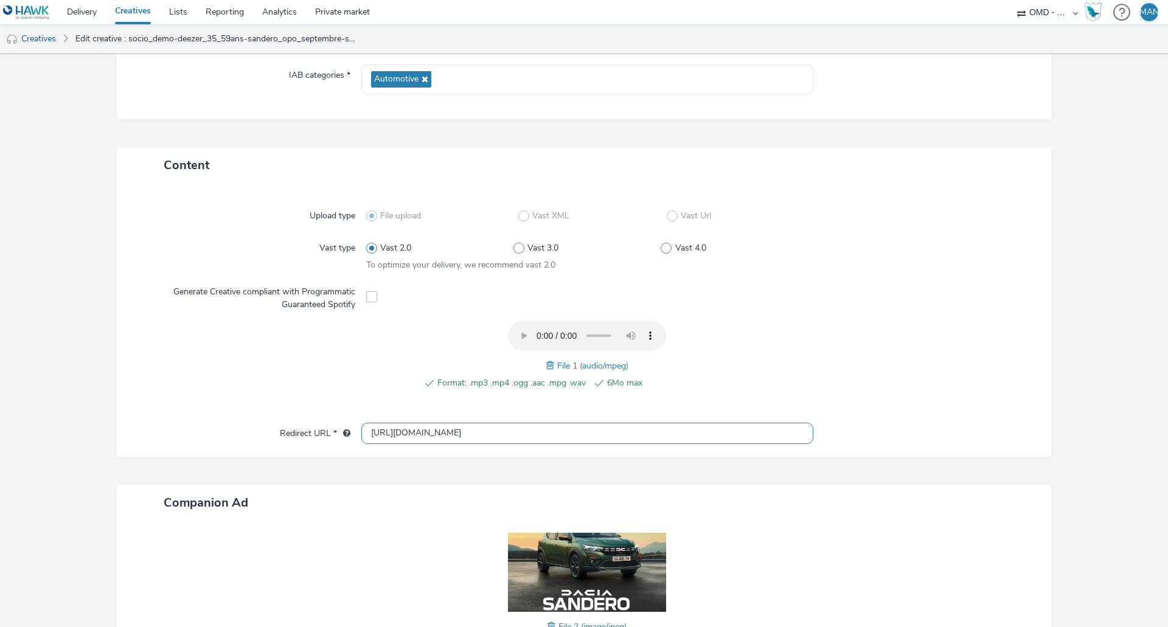
drag, startPoint x: 475, startPoint y: 436, endPoint x: 270, endPoint y: 443, distance: 205.1
click at [270, 443] on div "Redirect URL * https://www.dacia.fr/gamme-vehicules/sandero.html?utm_medium=dis…" at bounding box center [584, 434] width 910 height 22
click at [852, 389] on div at bounding box center [918, 362] width 221 height 82
click at [554, 427] on input "https://www.dacia.fr/gamme-vehicules/sandero.html?utm_medium=display&utm_source…" at bounding box center [587, 433] width 452 height 21
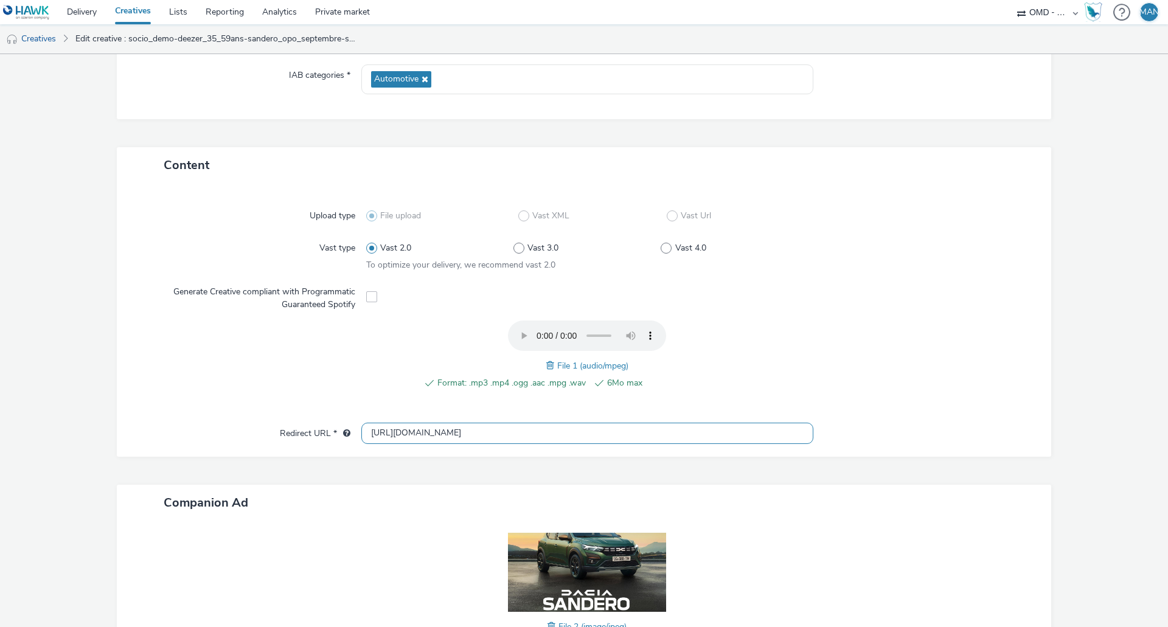
click at [554, 427] on input "https://www.dacia.fr/gamme-vehicules/sandero.html?utm_medium=display&utm_source…" at bounding box center [587, 433] width 452 height 21
click at [436, 435] on input "text" at bounding box center [587, 433] width 452 height 21
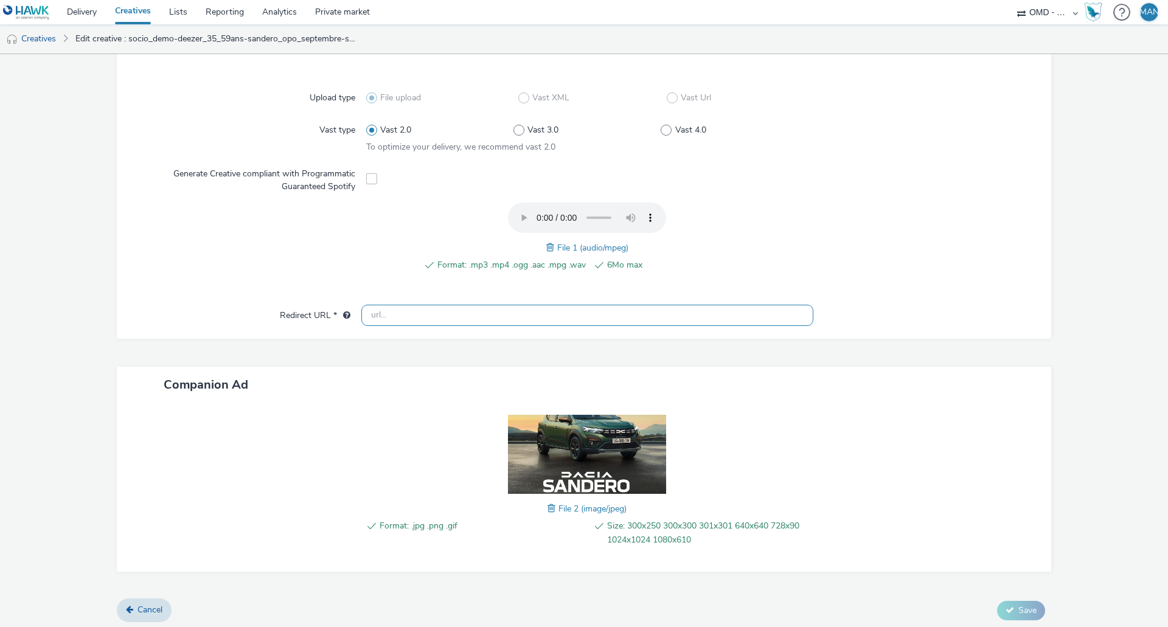
scroll to position [304, 0]
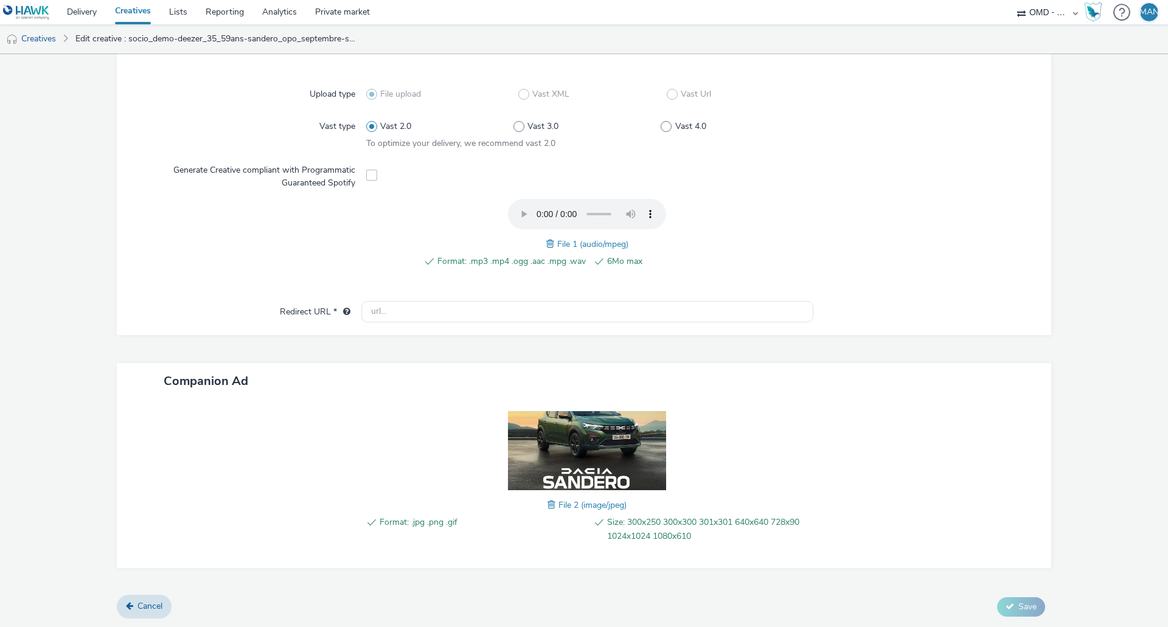
click at [943, 249] on div at bounding box center [918, 240] width 221 height 82
click at [453, 310] on input "https://www.dacia.fr/gamme-vehicules/sandero.html?utm_medium=display&utm_source…" at bounding box center [587, 311] width 452 height 21
drag, startPoint x: 443, startPoint y: 309, endPoint x: 957, endPoint y: 310, distance: 514.0
click at [957, 310] on div "Redirect URL * https://www.dacia.fr/gamme-vehicules/sandero.html?utm_medium=dis…" at bounding box center [584, 312] width 910 height 22
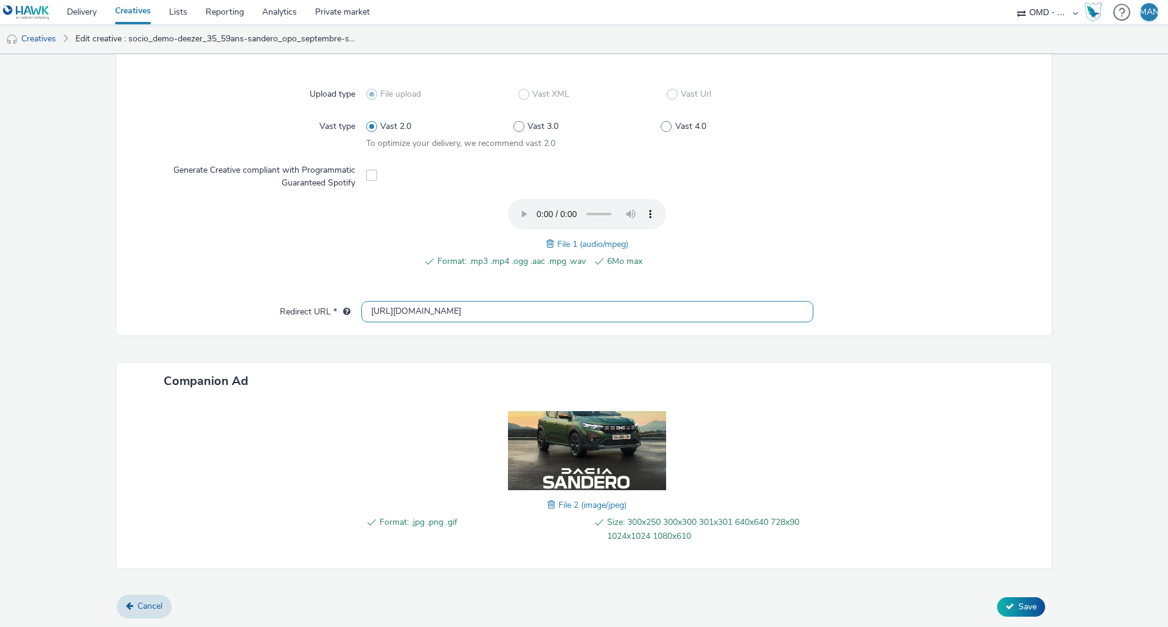
type input "https://www.dacia.fr/gamme-vehicules/sandero.html?utm_medium=display&utm_source…"
click at [892, 249] on div at bounding box center [918, 240] width 221 height 82
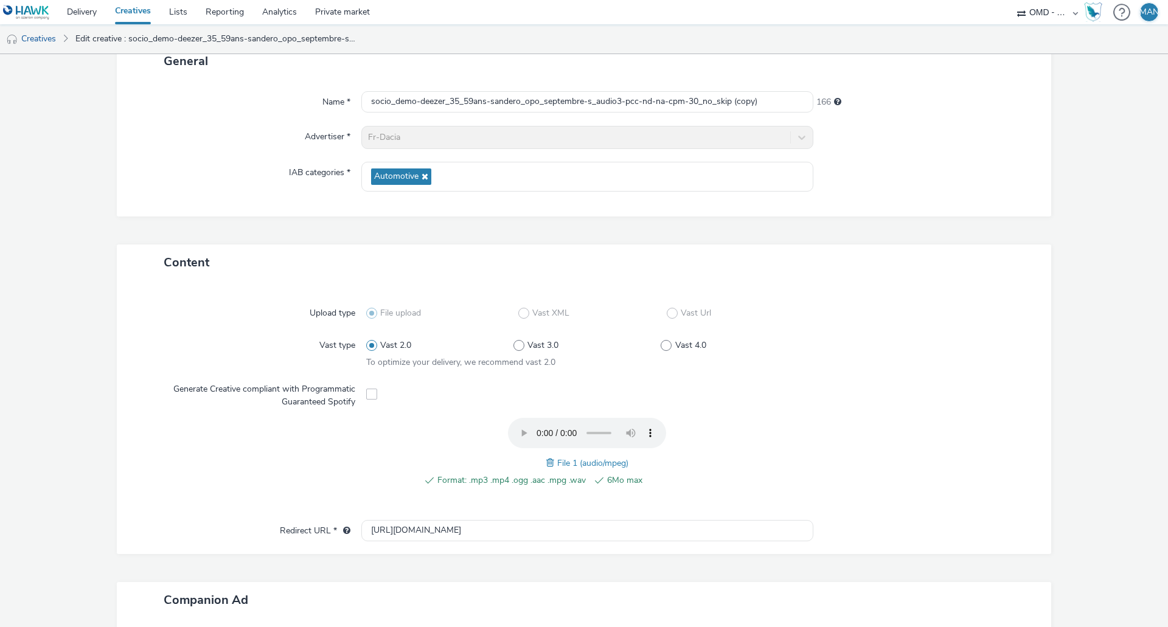
scroll to position [304, 0]
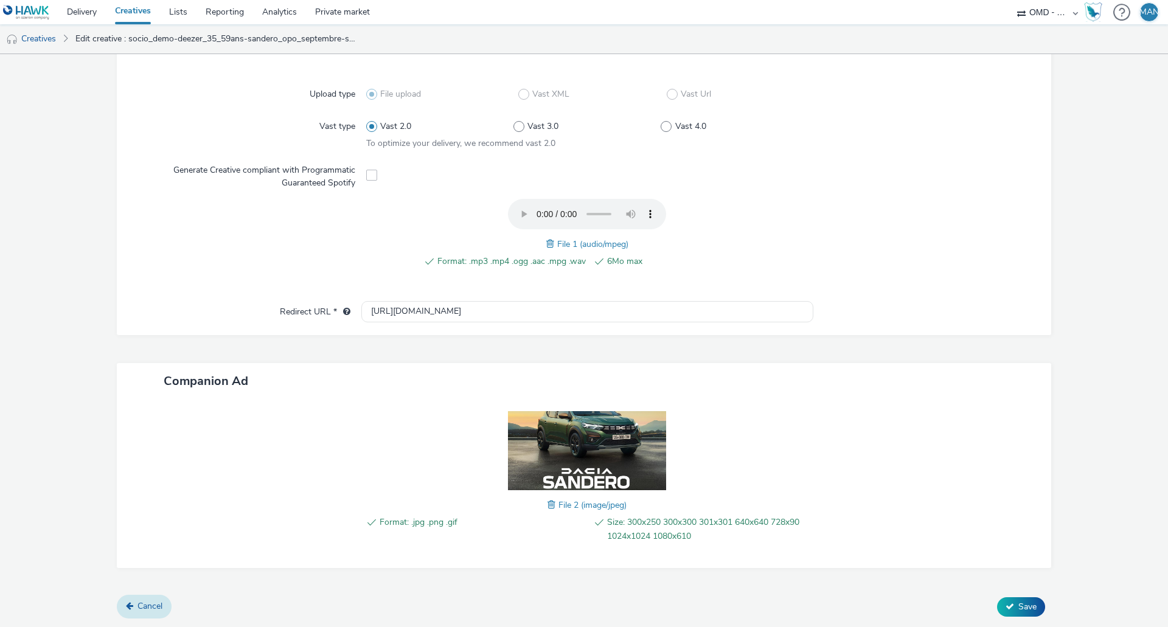
click at [130, 606] on icon at bounding box center [129, 606] width 7 height 9
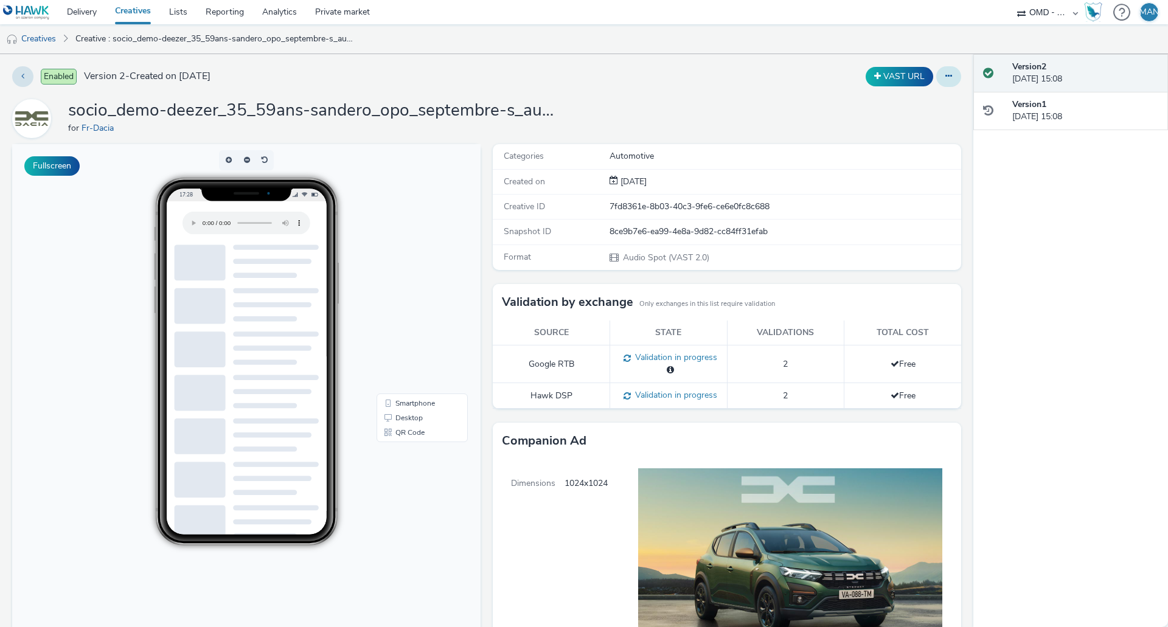
click at [945, 78] on icon at bounding box center [948, 76] width 7 height 9
click at [908, 103] on link "Edit" at bounding box center [915, 101] width 91 height 24
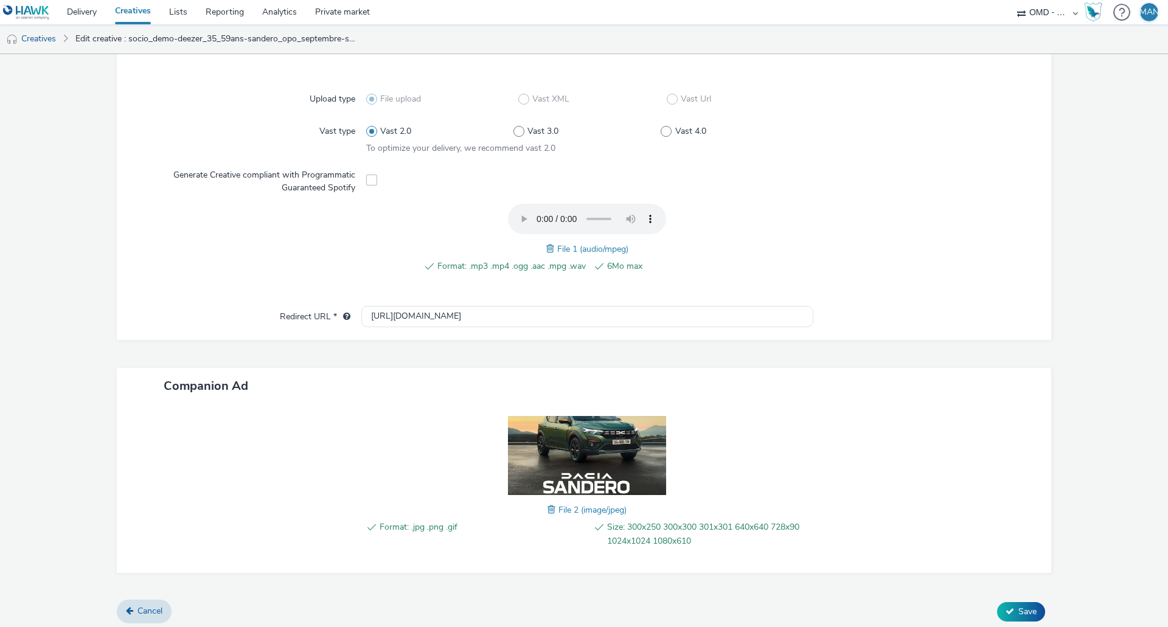
scroll to position [304, 0]
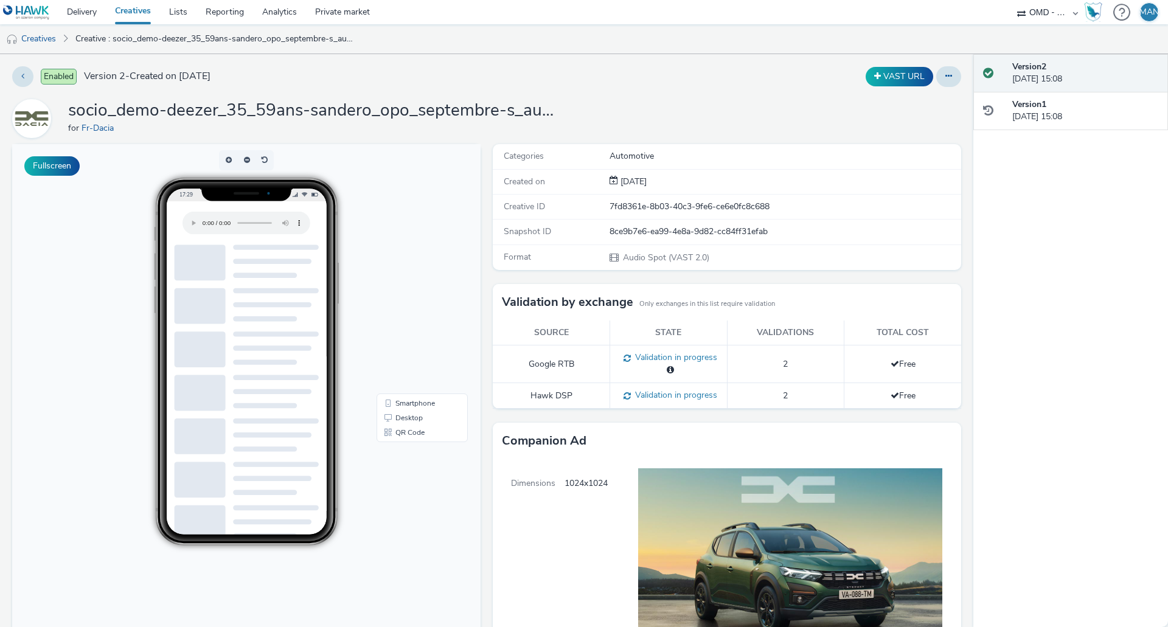
click at [536, 474] on span "Dimensions" at bounding box center [529, 622] width 72 height 326
click at [101, 591] on body "17:29 Smartphone Desktop QR Code" at bounding box center [246, 393] width 468 height 499
click at [945, 84] on button at bounding box center [948, 76] width 25 height 21
click at [1053, 238] on div "Version 2 27 August 2025, 15:08 Version 1 27 August 2025, 15:08" at bounding box center [1070, 340] width 195 height 573
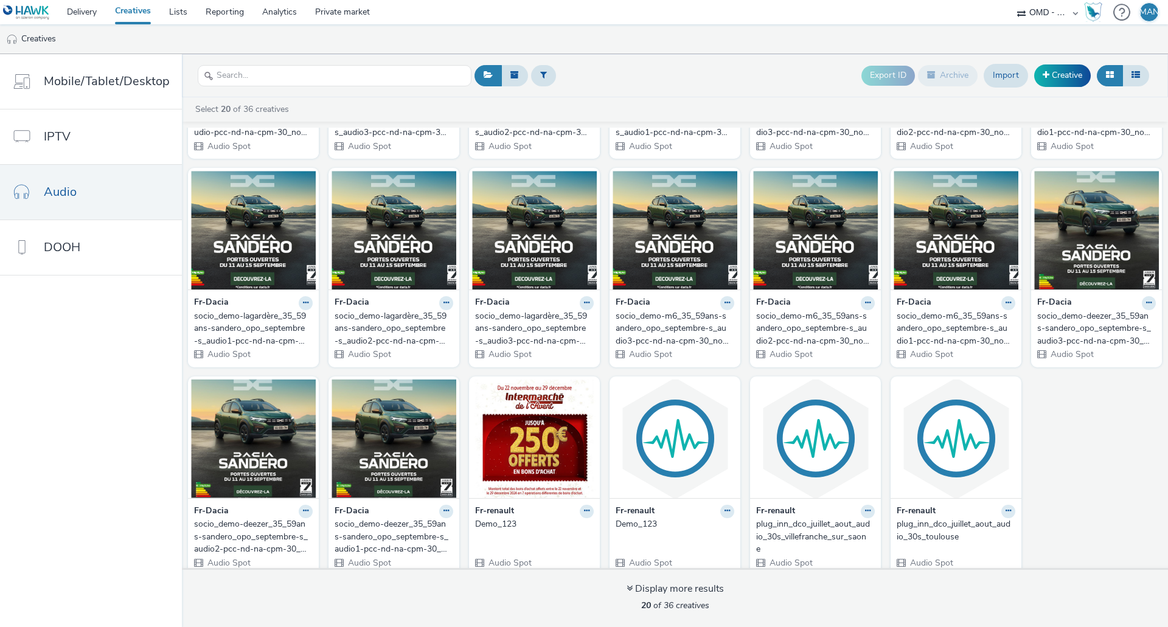
scroll to position [187, 0]
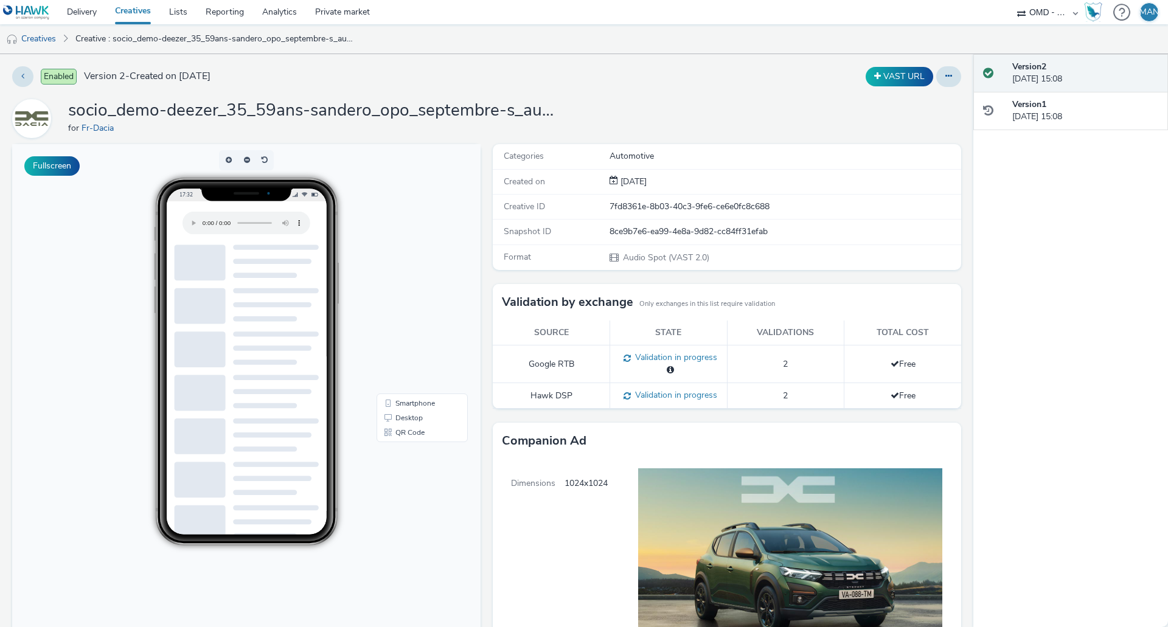
click at [951, 70] on div at bounding box center [948, 76] width 25 height 21
click at [946, 75] on button at bounding box center [948, 76] width 25 height 21
click at [910, 105] on link "Edit" at bounding box center [915, 101] width 91 height 24
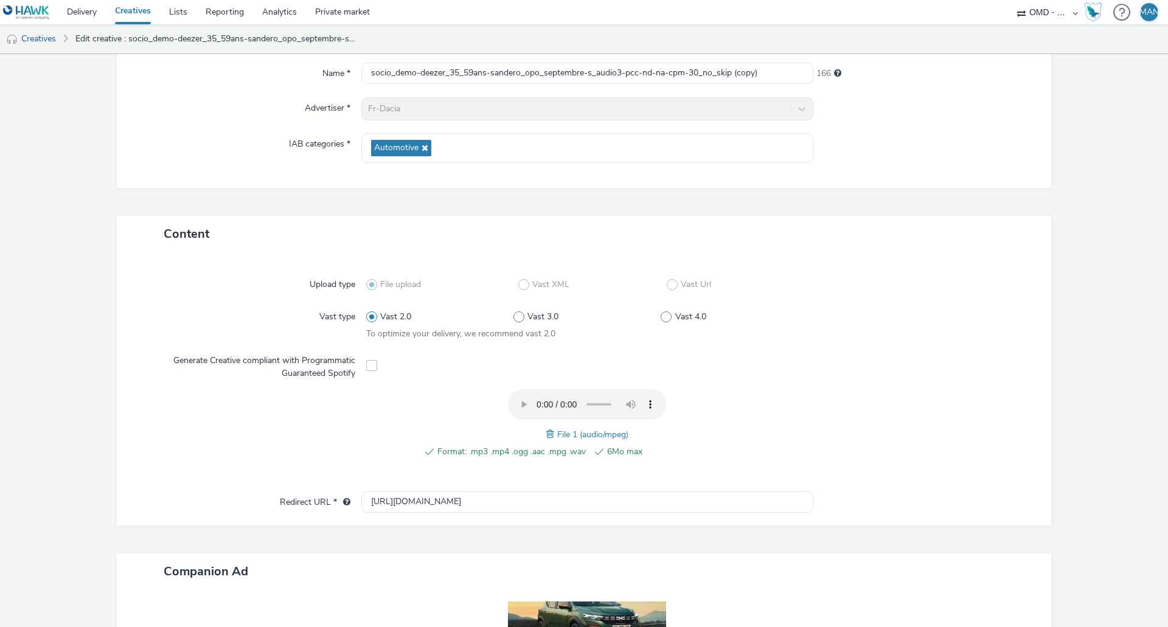
scroll to position [122, 0]
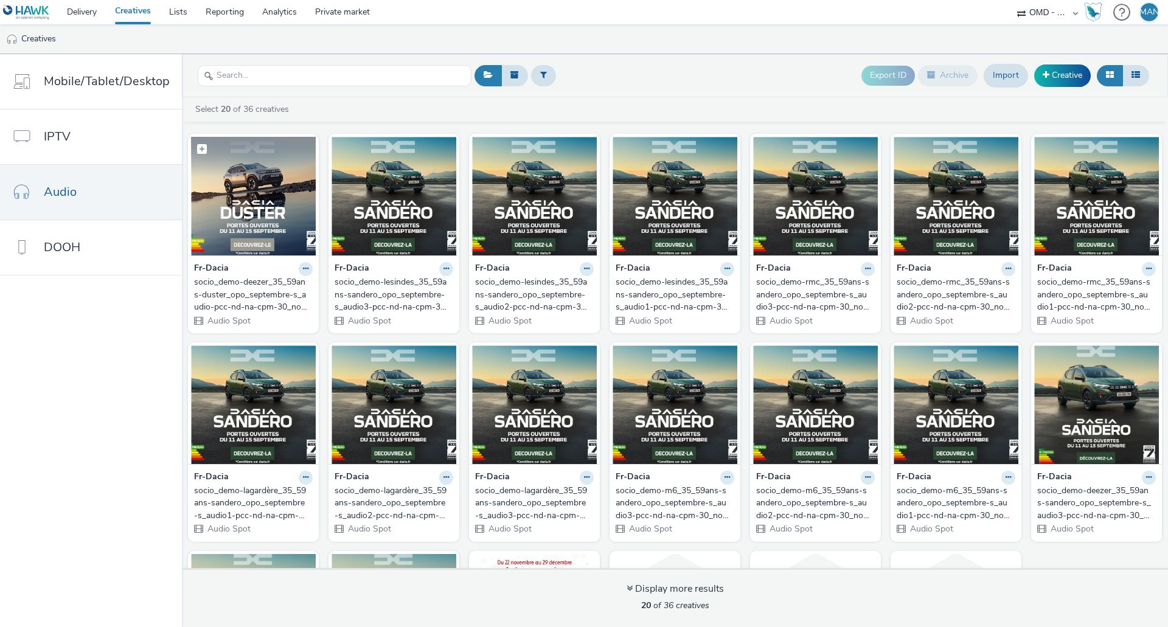
click at [249, 205] on img at bounding box center [253, 196] width 125 height 119
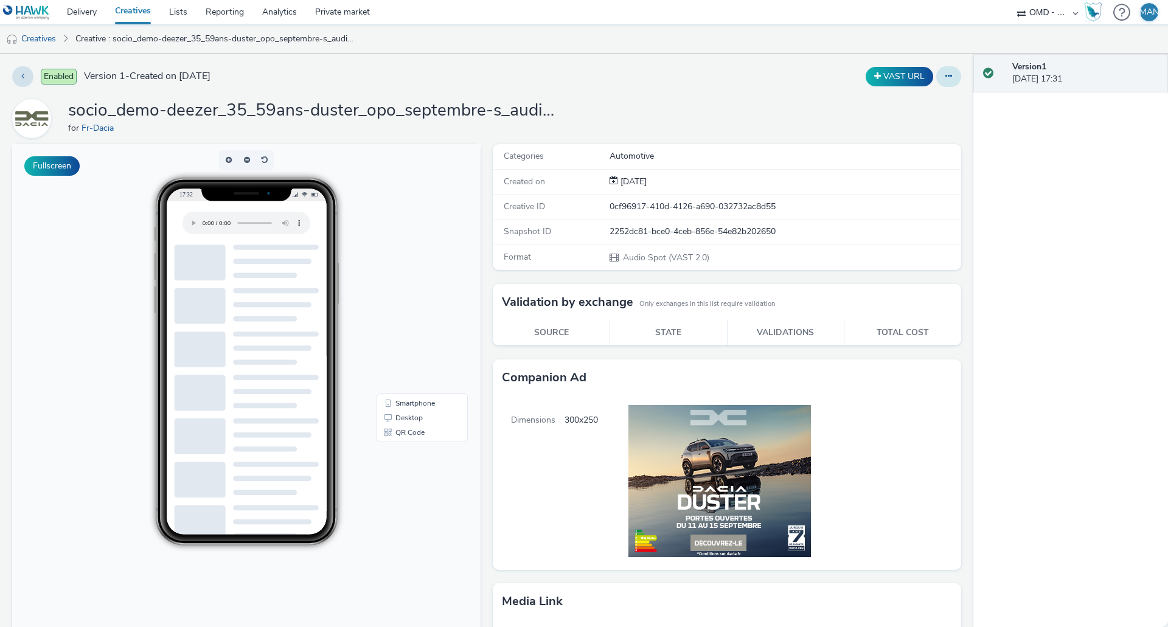
click at [943, 81] on button at bounding box center [948, 76] width 25 height 21
click at [916, 107] on link "Edit" at bounding box center [915, 101] width 91 height 24
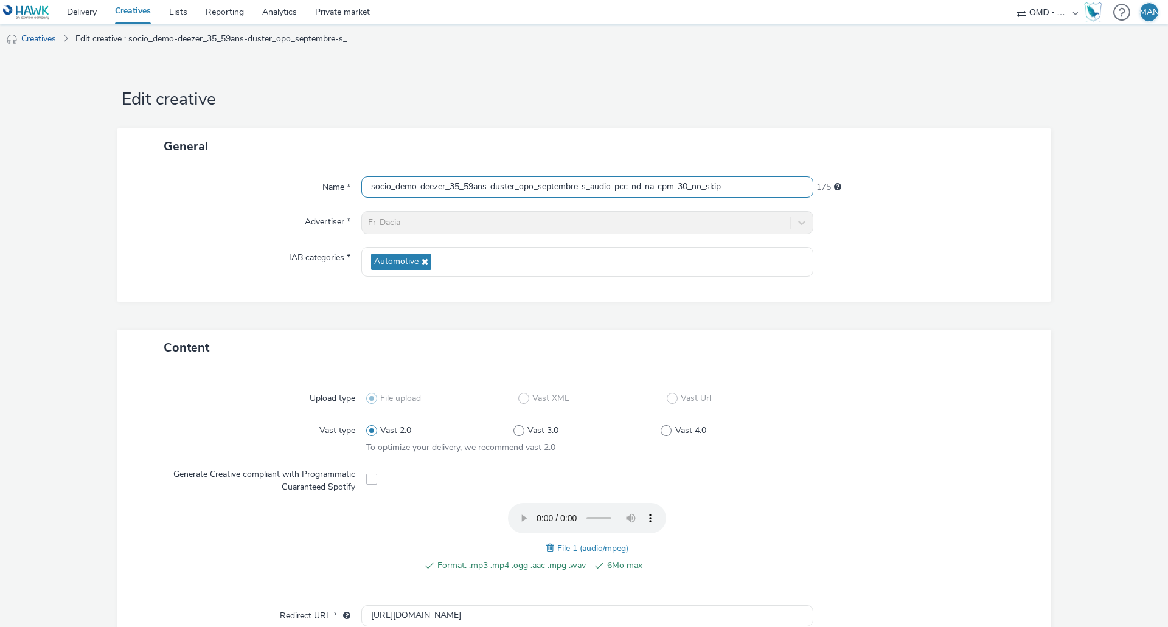
click at [737, 187] on input "socio_demo-deezer_35_59ans-duster_opo_septembre-s_audio-pcc-nd-na-cpm-30_no_skip" at bounding box center [587, 186] width 452 height 21
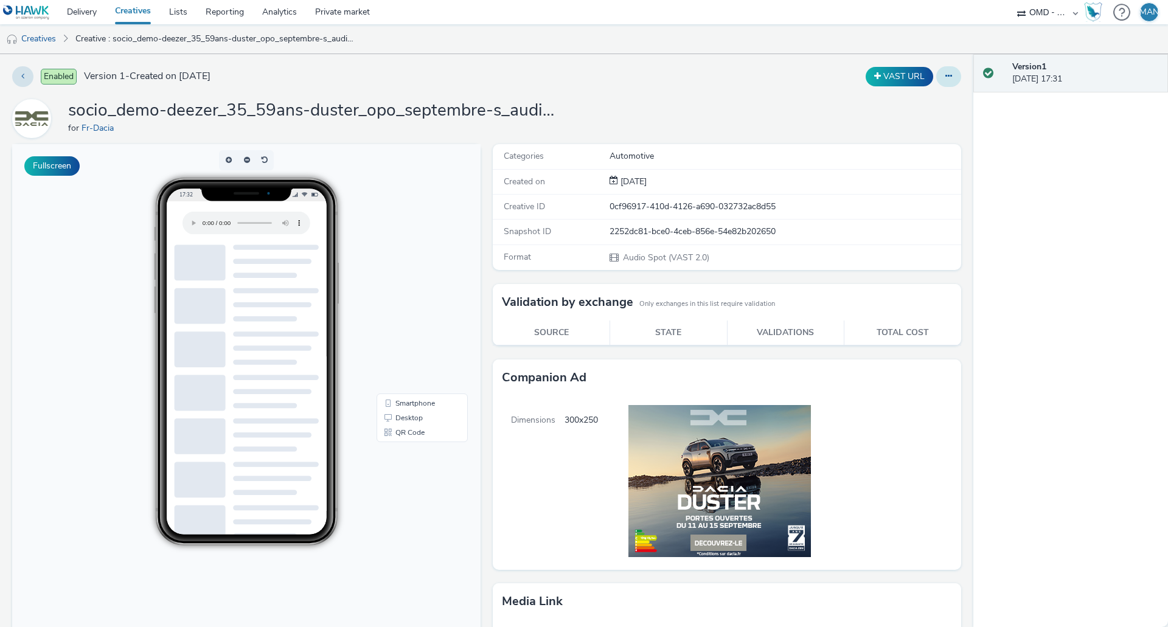
click at [946, 75] on button at bounding box center [948, 76] width 25 height 21
click at [928, 100] on link "Edit" at bounding box center [915, 101] width 91 height 24
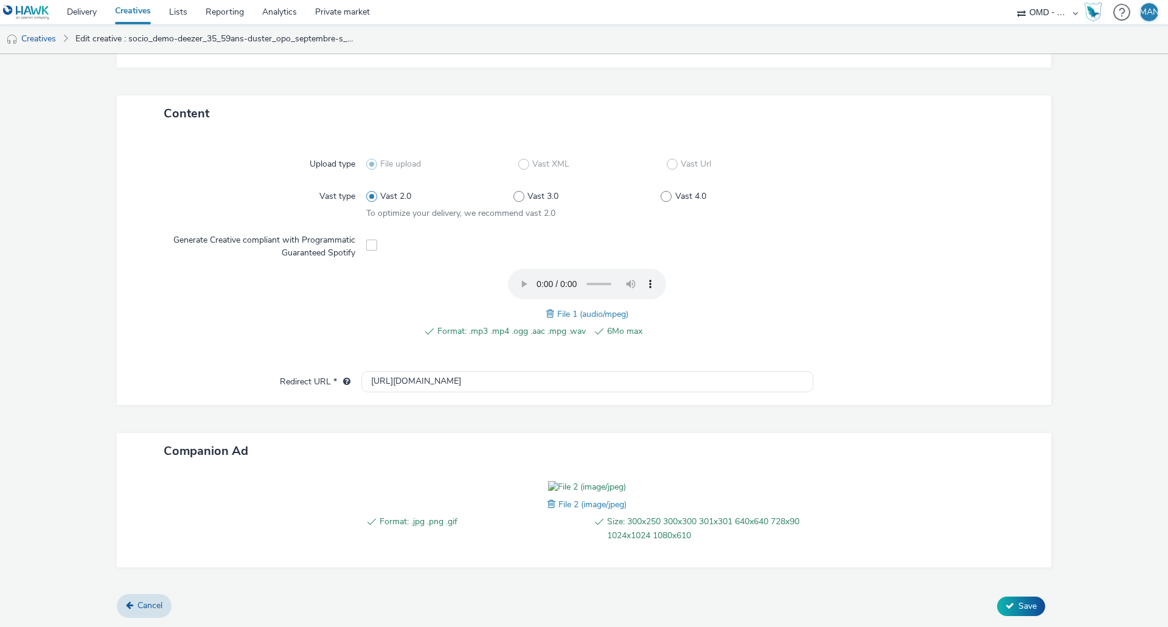
scroll to position [304, 0]
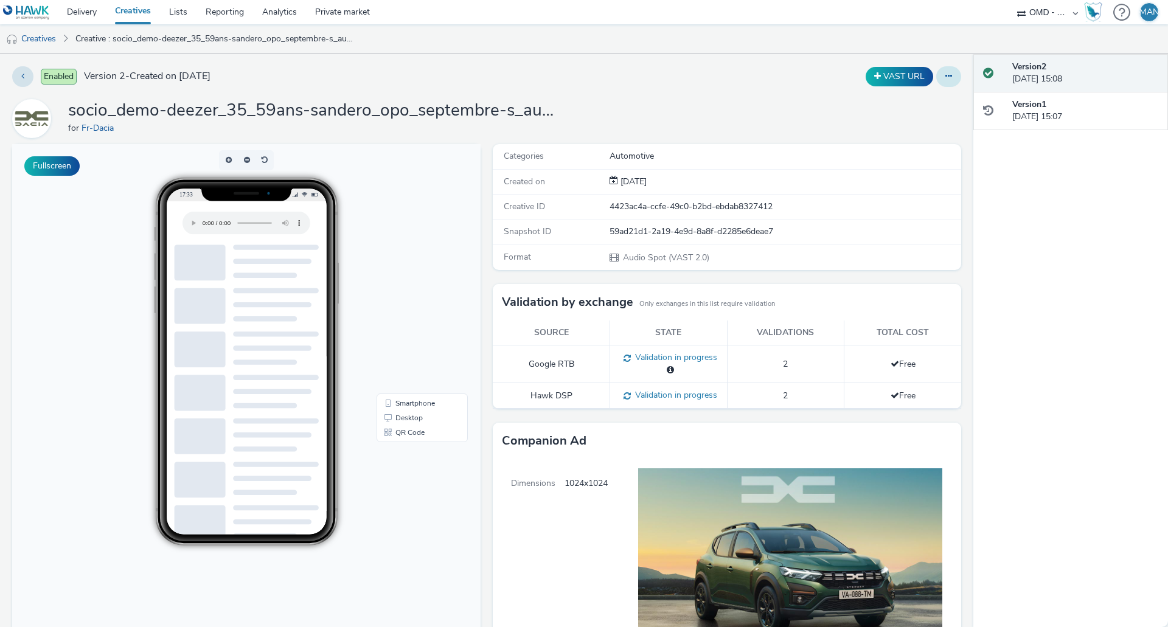
click at [936, 77] on button at bounding box center [948, 76] width 25 height 21
click at [909, 104] on link "Edit" at bounding box center [915, 101] width 91 height 24
click at [945, 73] on icon at bounding box center [948, 76] width 7 height 9
click at [919, 106] on link "Edit" at bounding box center [915, 101] width 91 height 24
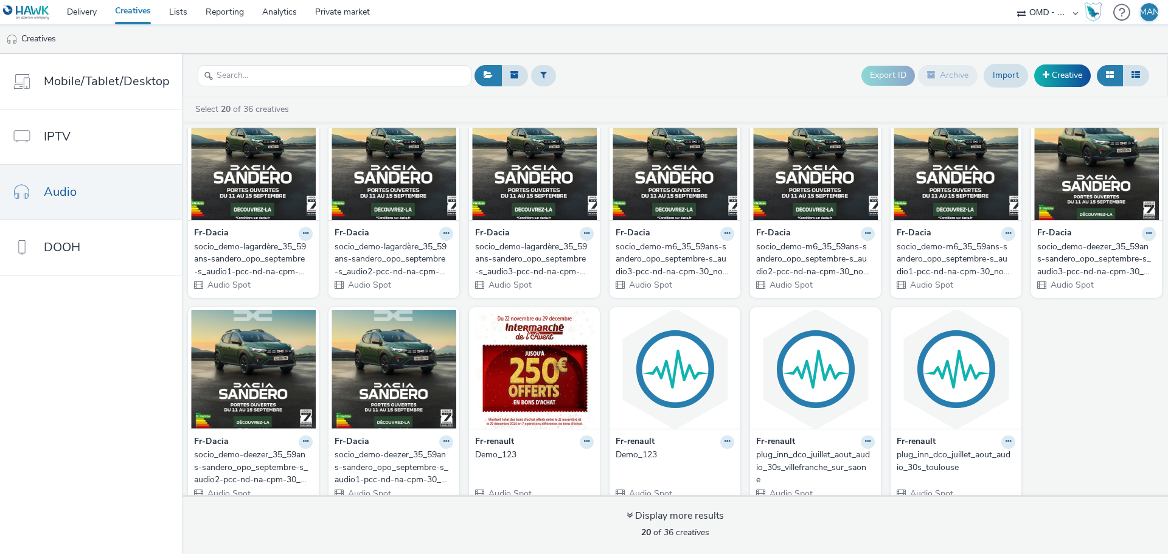
scroll to position [260, 0]
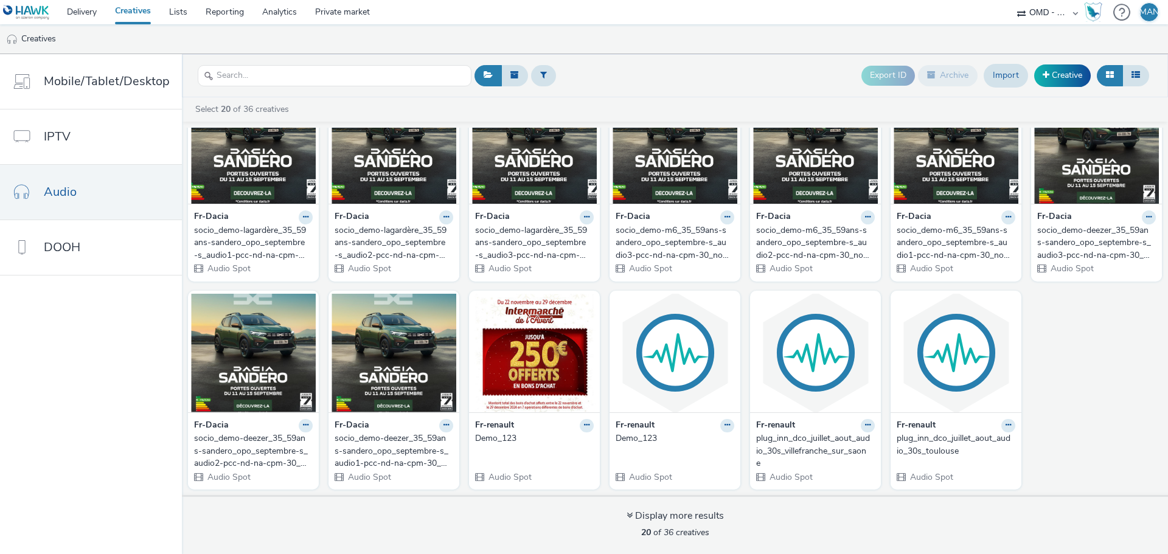
click at [678, 255] on div "socio_demo-m6_35_59ans-sandero_opo_septembre-s_audio3-pcc-nd-na-cpm-30_no_skip …" at bounding box center [673, 242] width 114 height 37
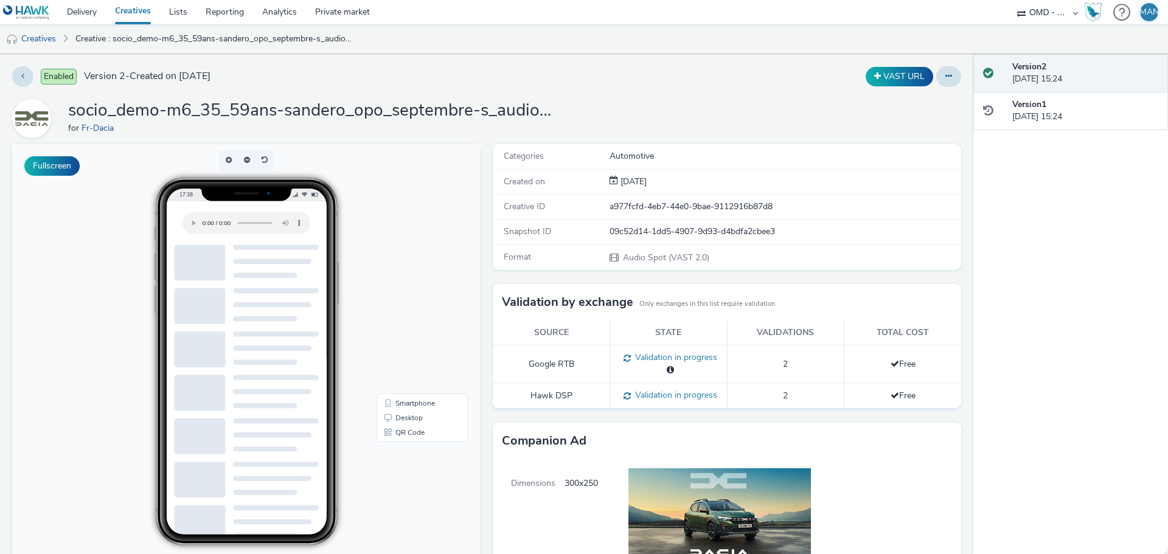
click at [936, 82] on div at bounding box center [948, 76] width 25 height 21
click at [936, 83] on button at bounding box center [948, 76] width 25 height 21
click at [906, 103] on link "Edit" at bounding box center [915, 101] width 91 height 24
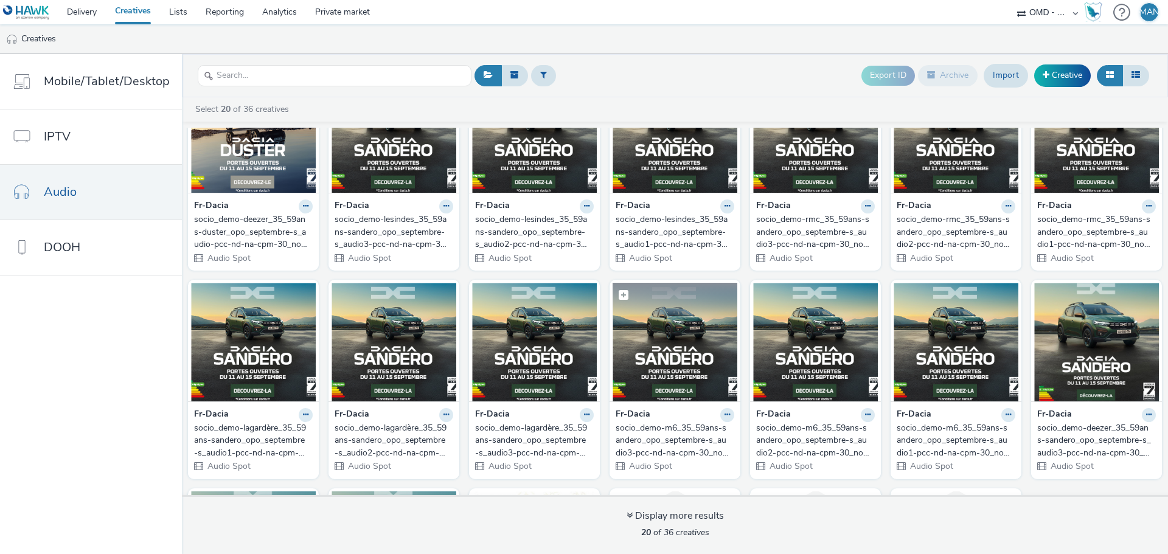
scroll to position [70, 0]
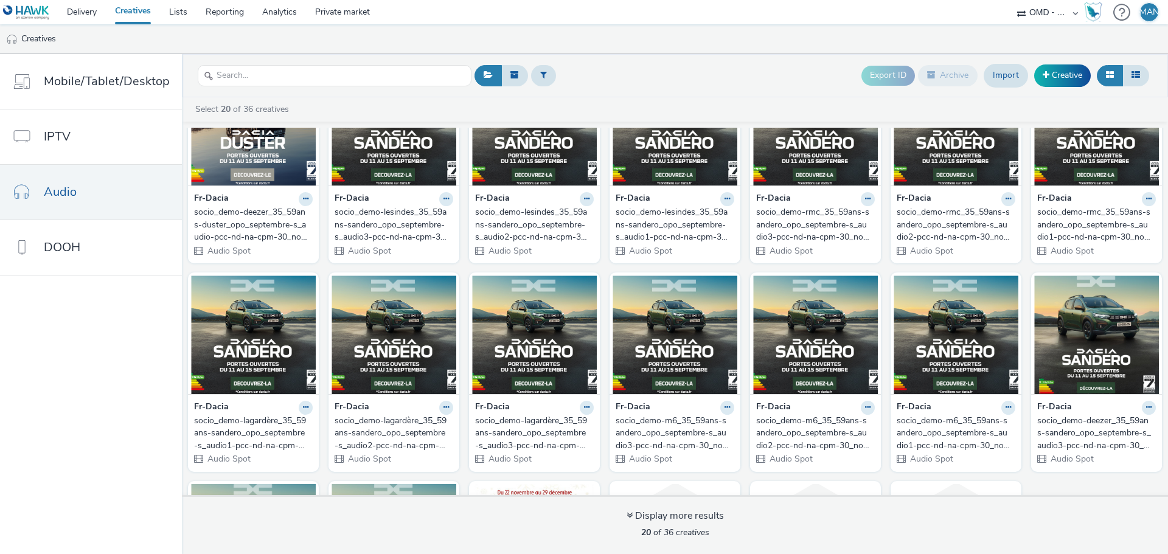
click at [652, 423] on div "socio_demo-m6_35_59ans-sandero_opo_septembre-s_audio3-pcc-nd-na-cpm-30_no_skip …" at bounding box center [673, 433] width 114 height 37
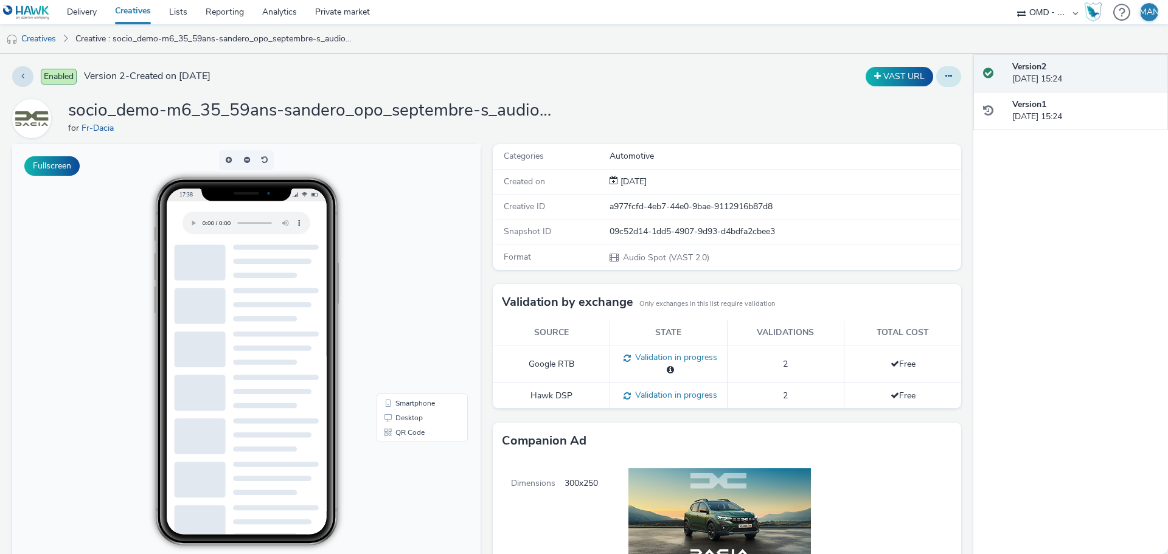
click at [945, 76] on icon at bounding box center [948, 76] width 7 height 9
click at [907, 105] on link "Edit" at bounding box center [915, 101] width 91 height 24
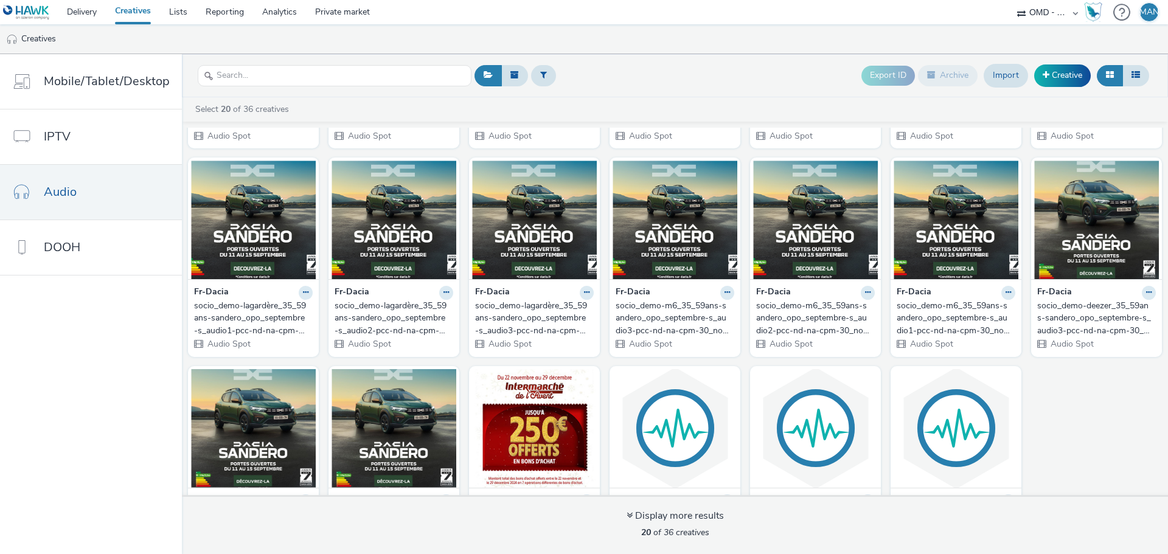
scroll to position [186, 0]
click at [784, 311] on div "socio_demo-m6_35_59ans-sandero_opo_septembre-s_audio2-pcc-nd-na-cpm-30_no_skip …" at bounding box center [813, 317] width 114 height 37
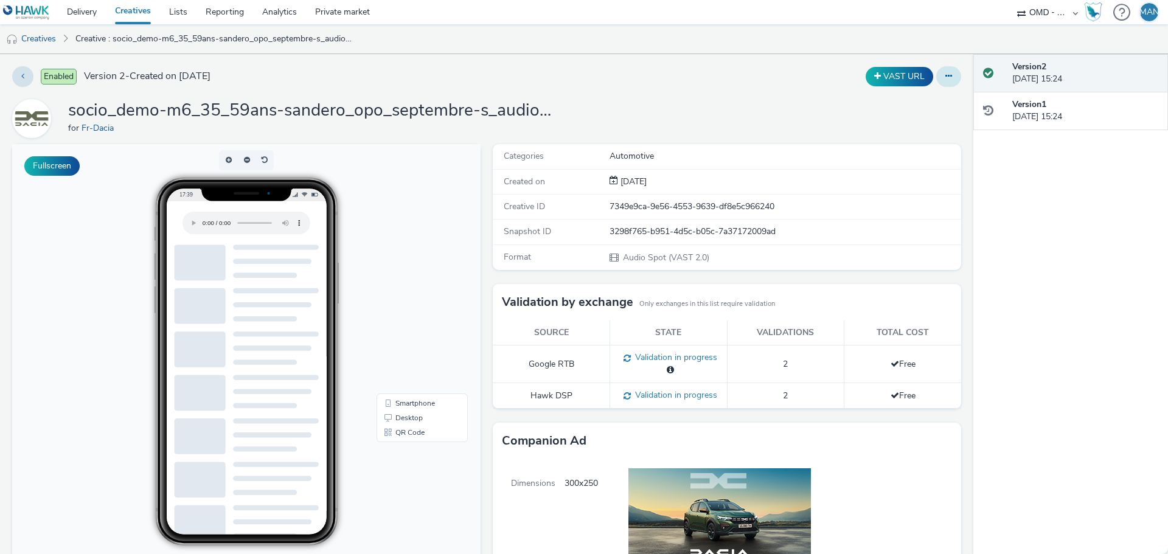
click at [945, 78] on button at bounding box center [948, 76] width 25 height 21
click at [914, 97] on link "Edit" at bounding box center [915, 101] width 91 height 24
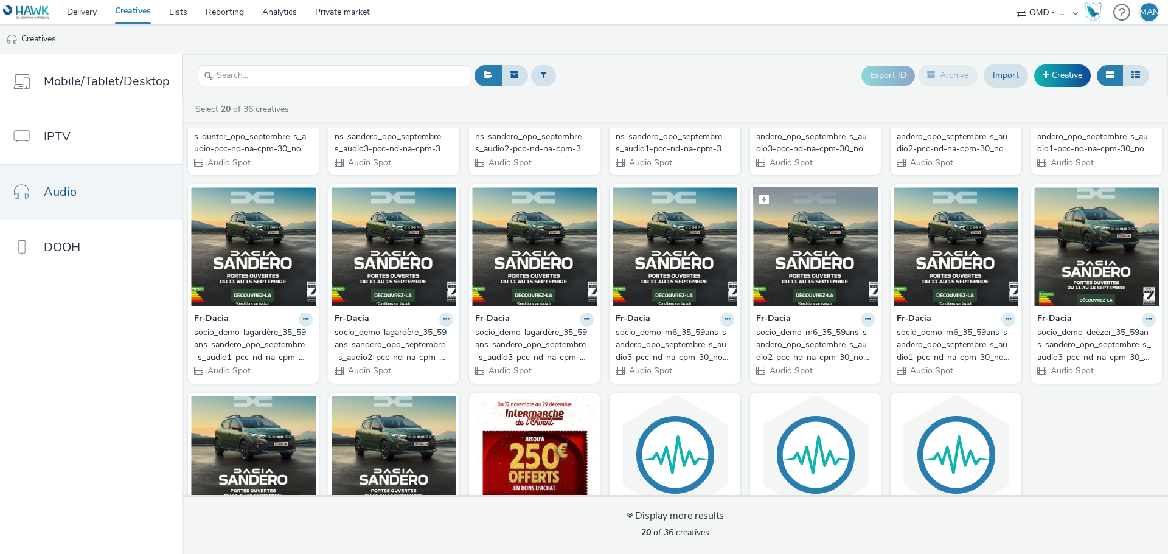
scroll to position [160, 0]
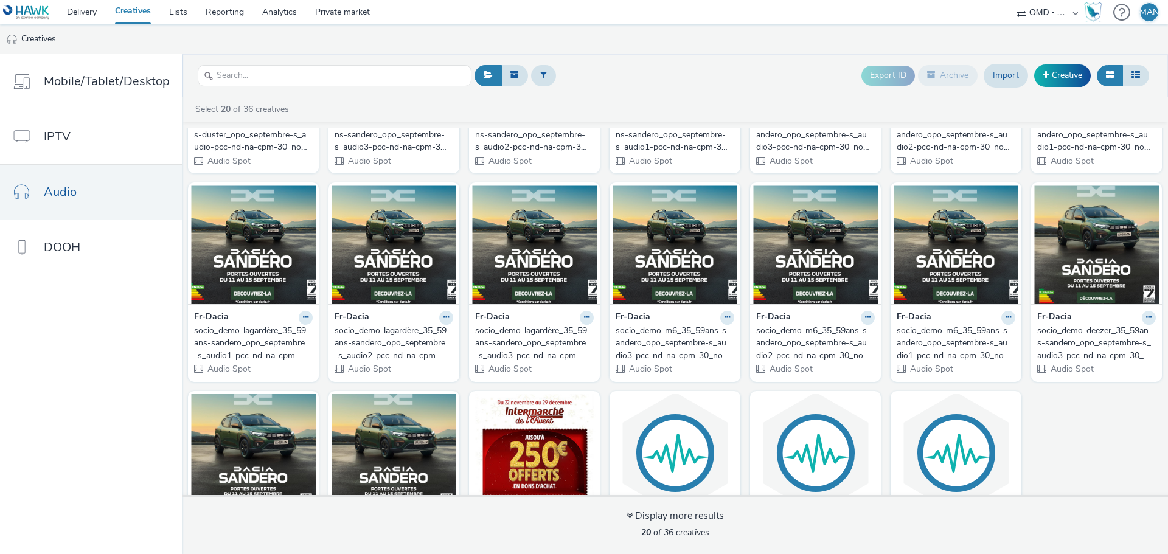
click at [968, 328] on div "socio_demo-m6_35_59ans-sandero_opo_septembre-s_audio1-pcc-nd-na-cpm-30_no_skip" at bounding box center [954, 343] width 114 height 37
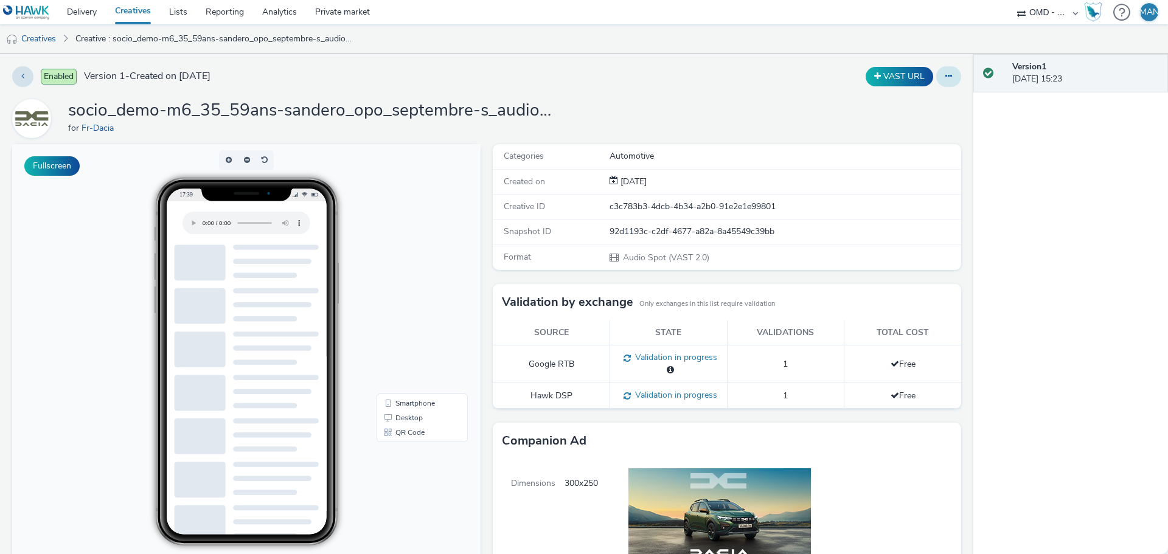
click at [946, 69] on button at bounding box center [948, 76] width 25 height 21
click at [906, 96] on link "Edit" at bounding box center [915, 101] width 91 height 24
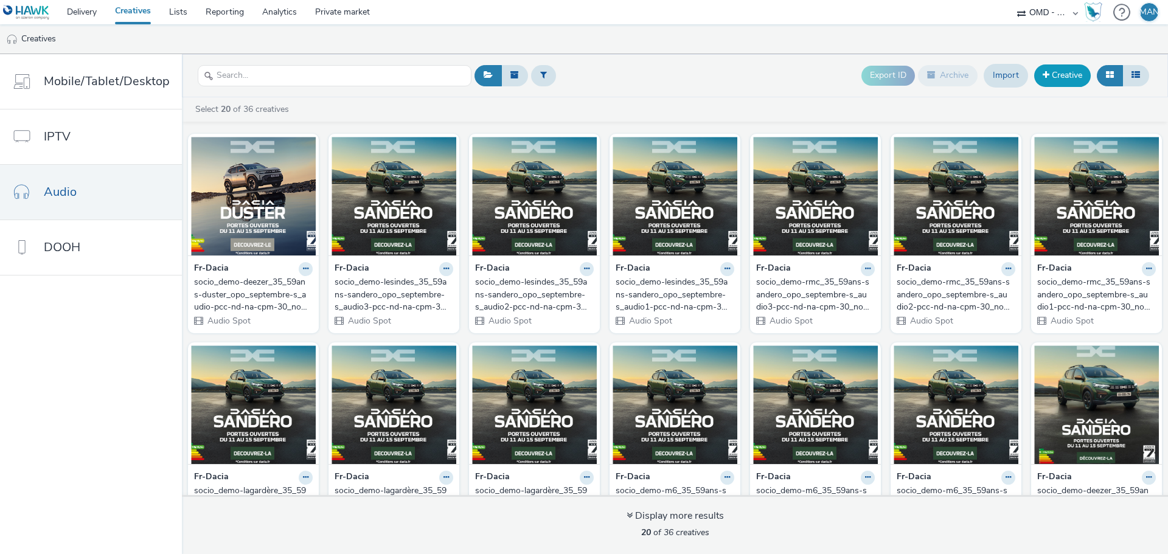
click at [1050, 73] on link "Creative" at bounding box center [1062, 75] width 57 height 22
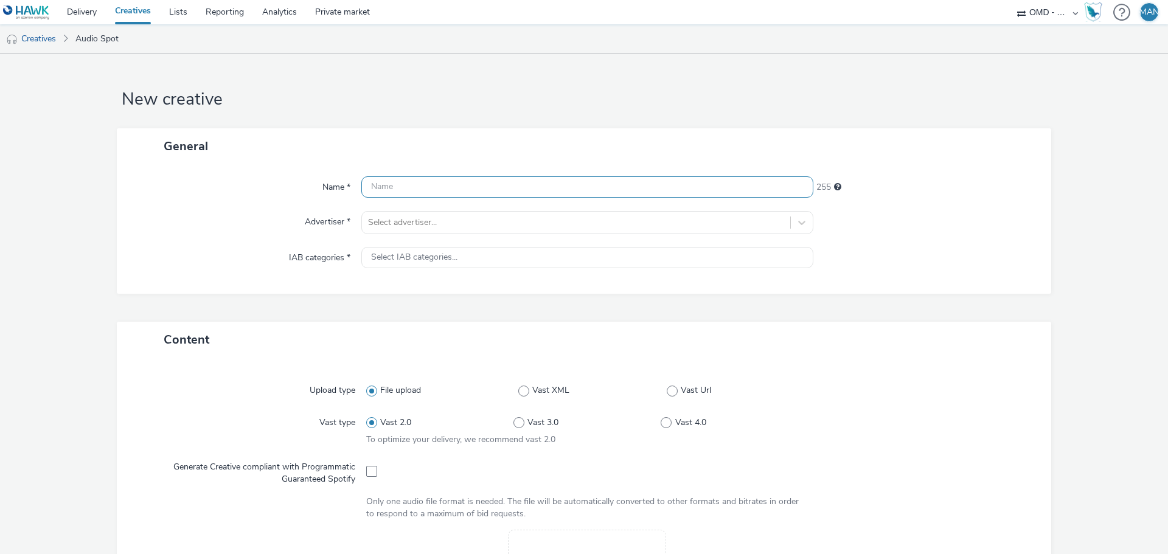
click at [575, 189] on input "text" at bounding box center [587, 186] width 452 height 21
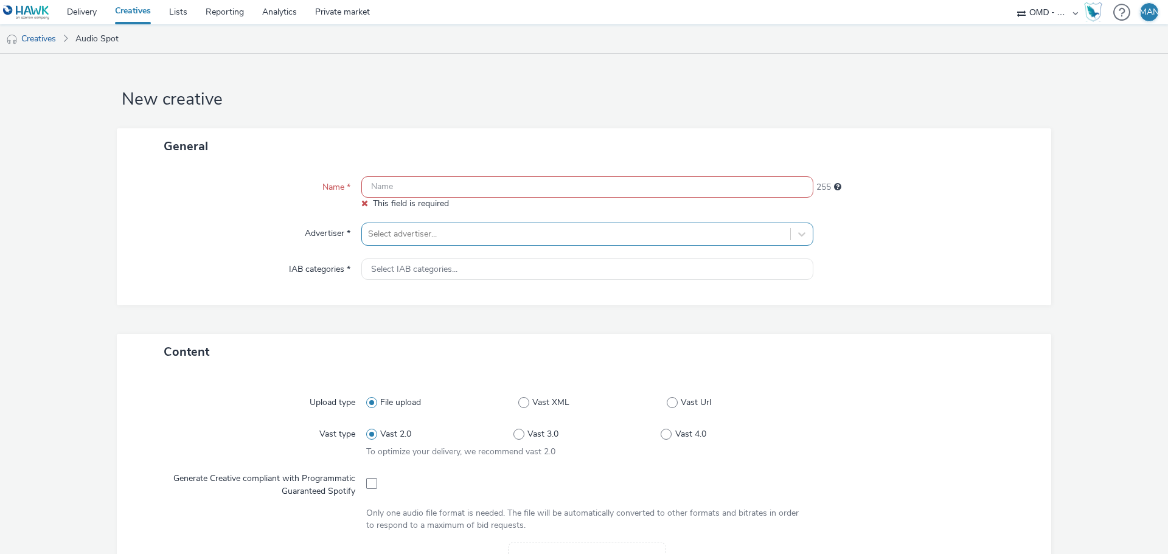
paste input "socio_demo-deezer_35_59ans-duster_opo_septembre-s_audio-pcc-nd-na-cpm-30_no_skip"
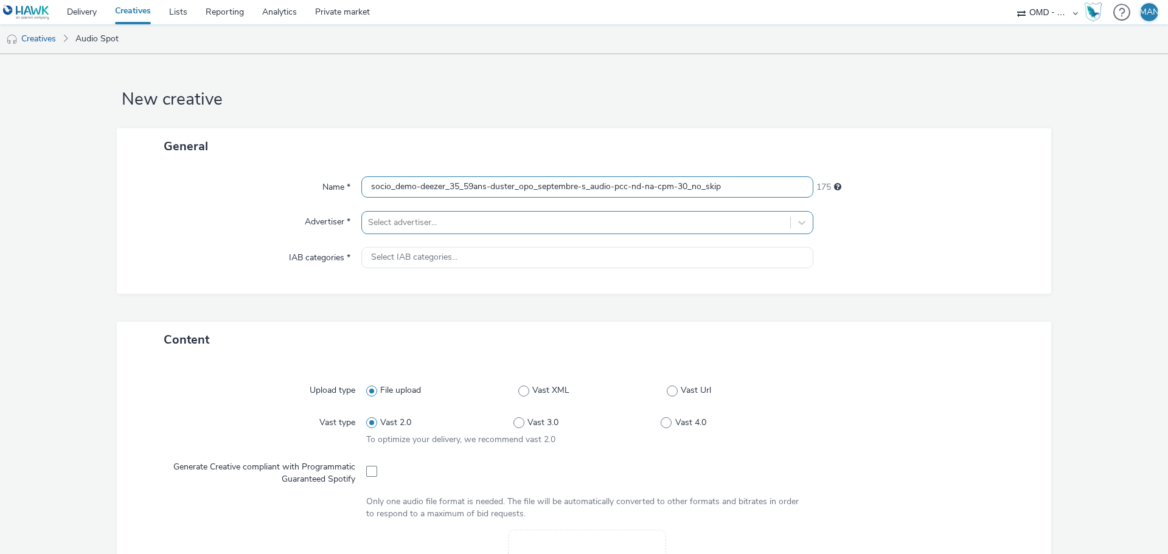
type input "socio_demo-deezer_35_59ans-duster_opo_septembre-s_audio-pcc-nd-na-cpm-30_no_skip"
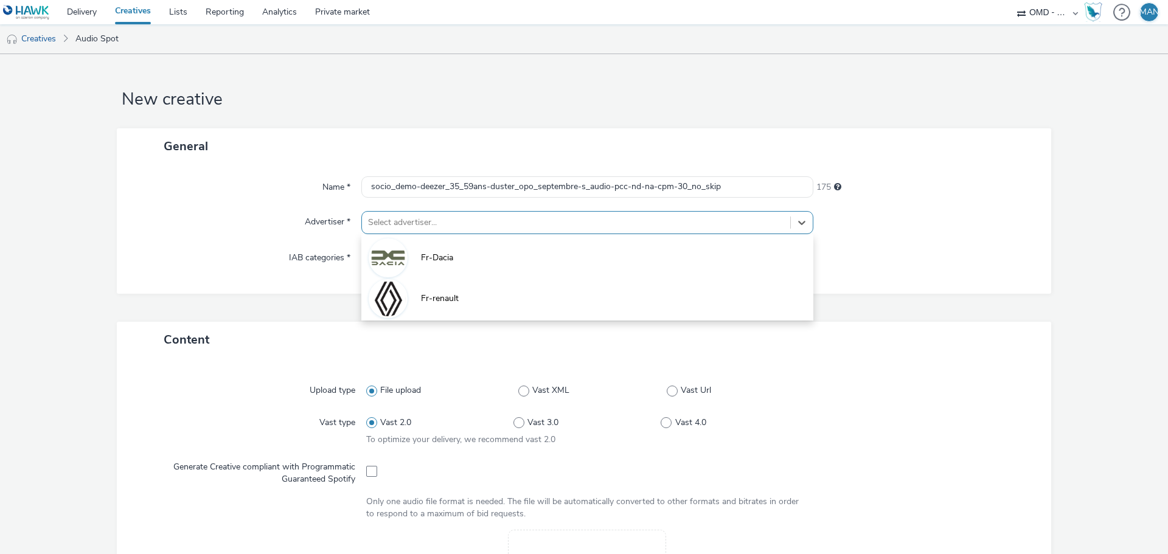
click at [474, 221] on div at bounding box center [576, 222] width 416 height 15
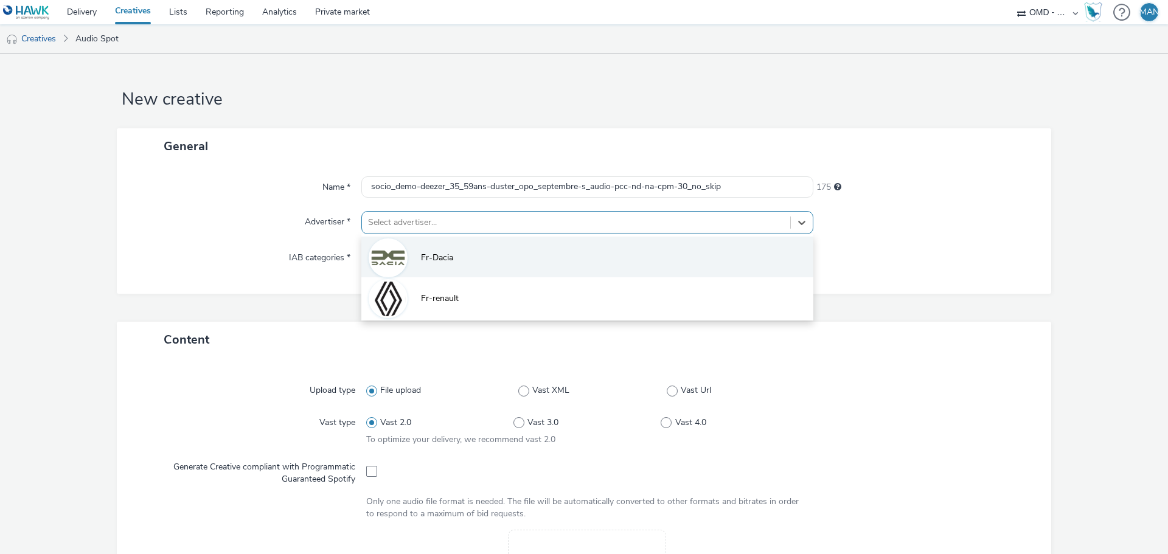
click at [442, 258] on span "Fr-Dacia" at bounding box center [437, 258] width 32 height 12
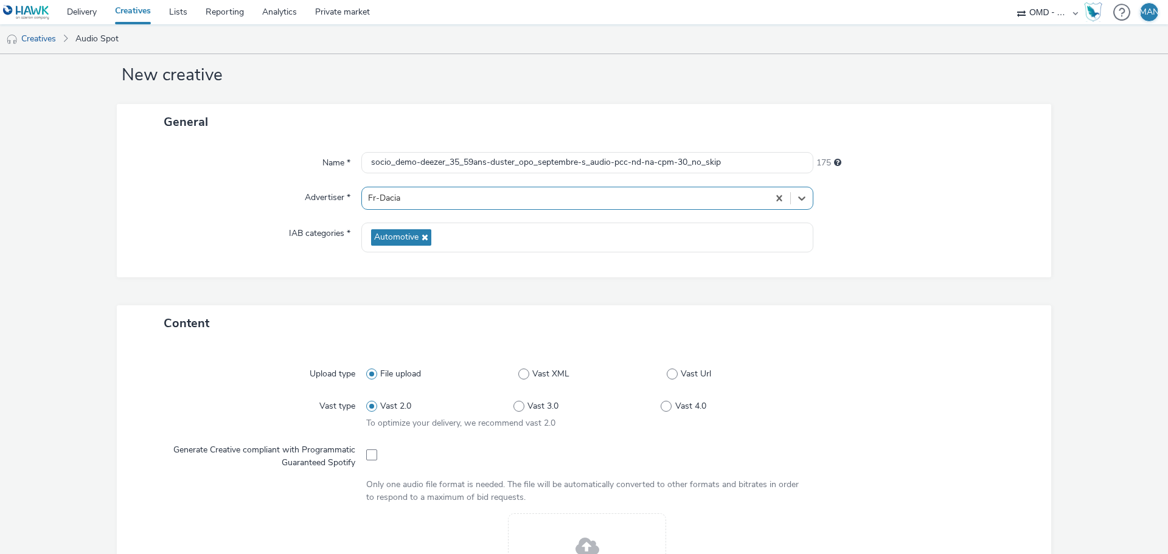
scroll to position [92, 0]
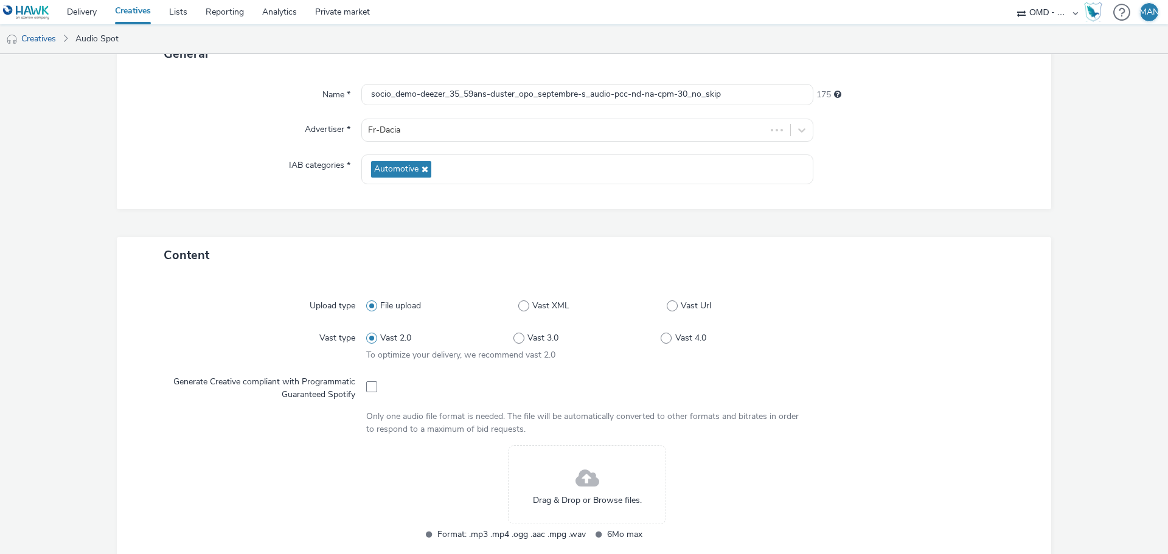
click at [617, 451] on div "Drag & Drop or Browse files." at bounding box center [587, 484] width 158 height 79
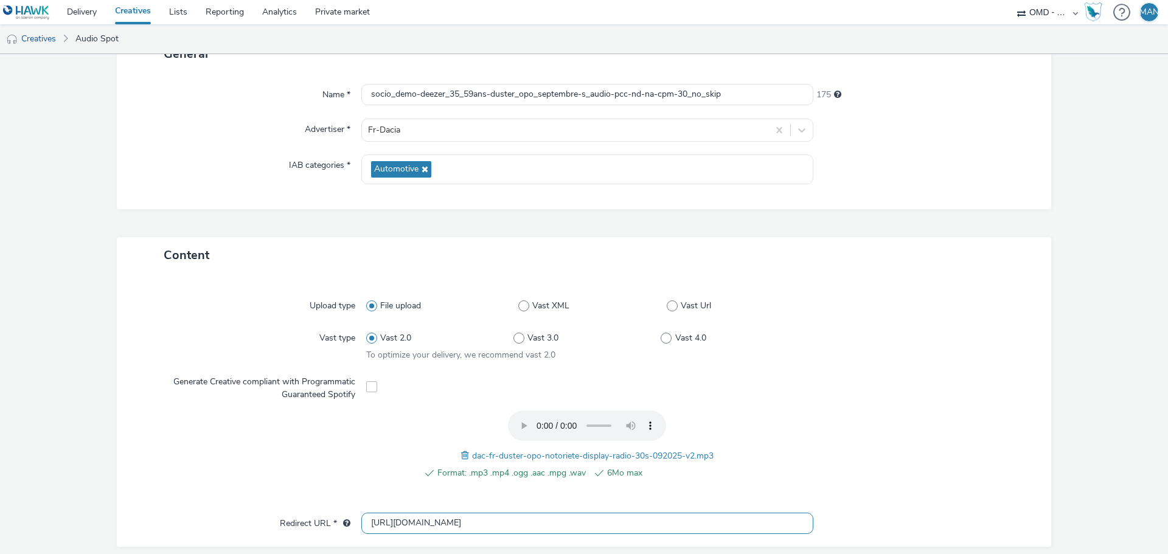
click at [423, 531] on input "[URL][DOMAIN_NAME]" at bounding box center [587, 523] width 452 height 21
paste input "s://[DOMAIN_NAME][URL]"
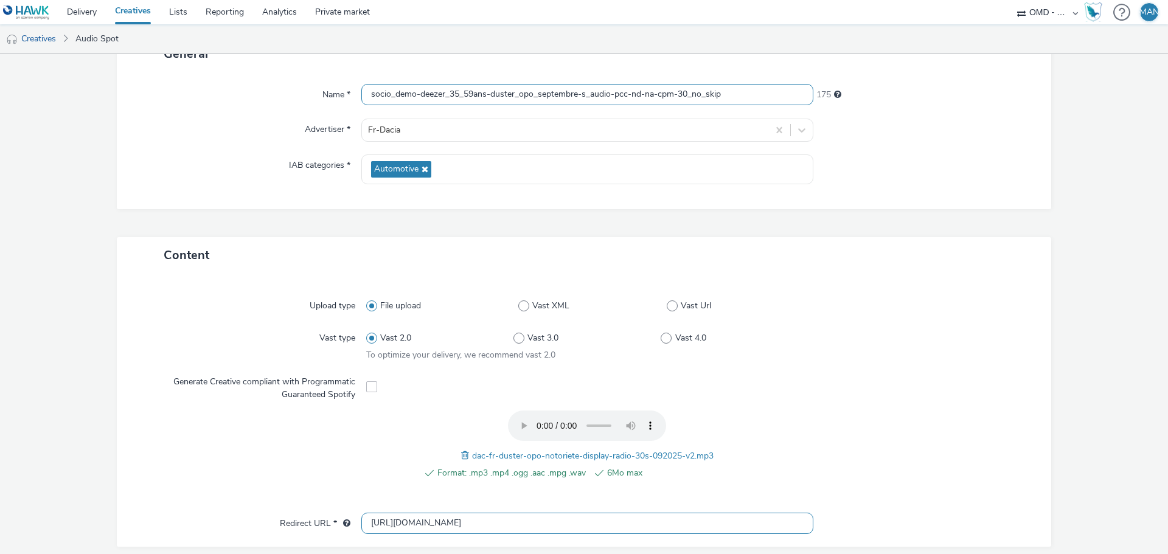
type input "[URL][DOMAIN_NAME]"
click at [778, 89] on input "socio_demo-deezer_35_59ans-duster_opo_septembre-s_audio-pcc-nd-na-cpm-30_no_skip" at bounding box center [587, 94] width 452 height 21
type input "socio_demo-deezer_35_59ans-duster_opo_septembre-s_audio-pcc-nd-na-cpm-30_no_ski…"
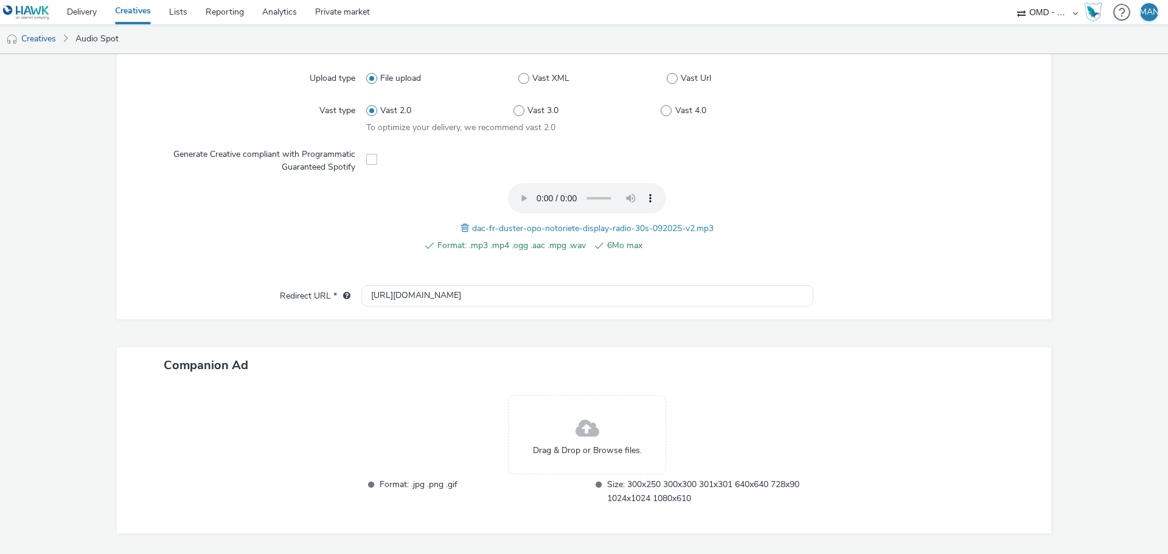
scroll to position [321, 0]
click at [563, 423] on div "Drag & Drop or Browse files." at bounding box center [587, 434] width 158 height 79
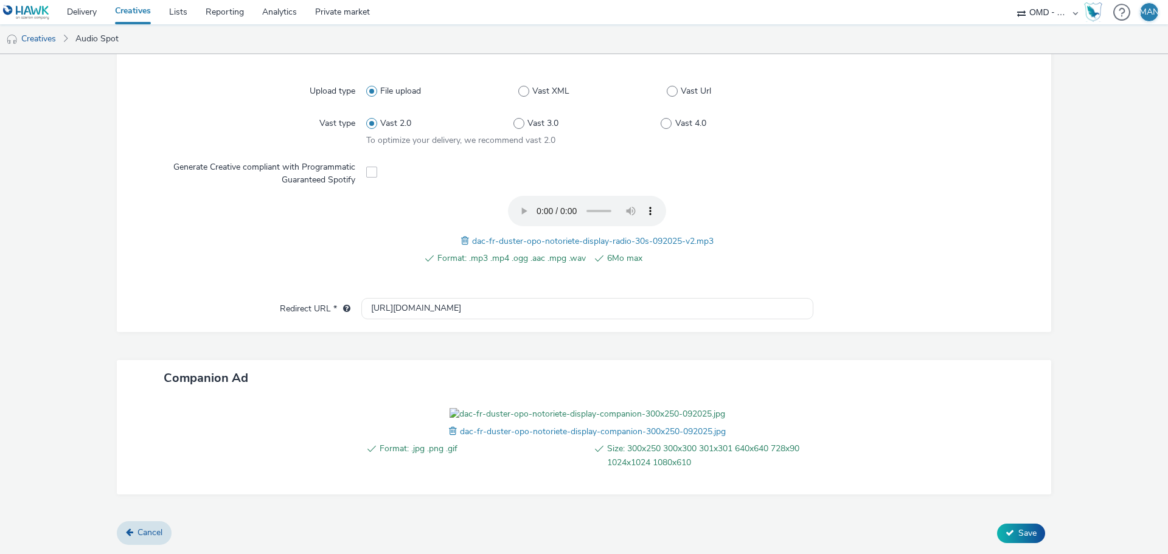
scroll to position [377, 0]
click at [451, 298] on input "[URL][DOMAIN_NAME]" at bounding box center [587, 308] width 452 height 21
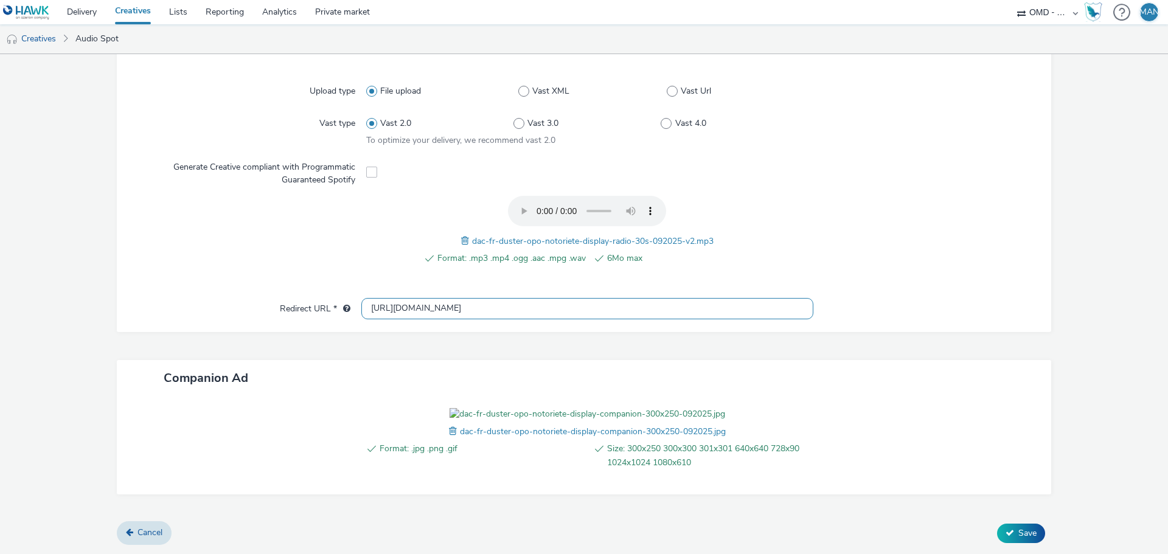
scroll to position [0, 0]
click at [1005, 536] on icon at bounding box center [1009, 533] width 9 height 9
